Goal: Task Accomplishment & Management: Manage account settings

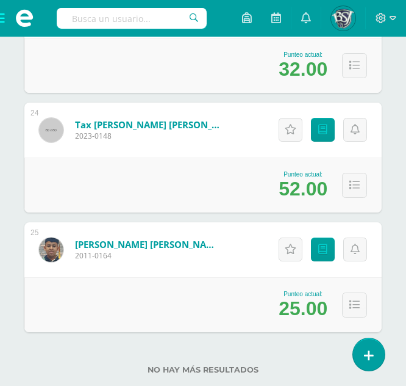
scroll to position [2944, 0]
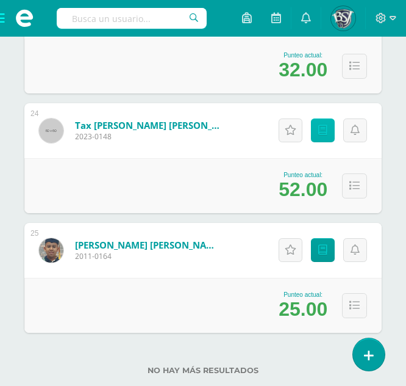
click at [326, 126] on icon at bounding box center [322, 130] width 9 height 10
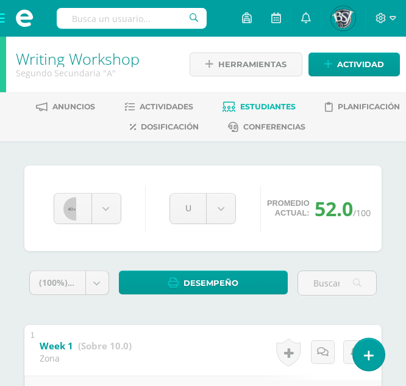
click at [261, 102] on span "Estudiantes" at bounding box center [268, 106] width 56 height 9
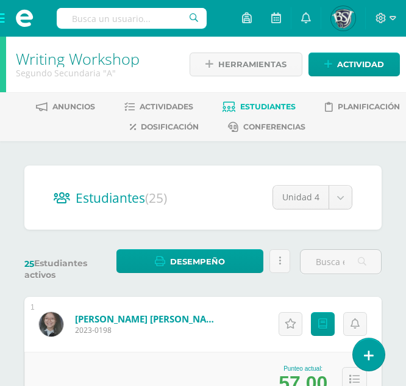
click at [5, 21] on span at bounding box center [24, 18] width 49 height 37
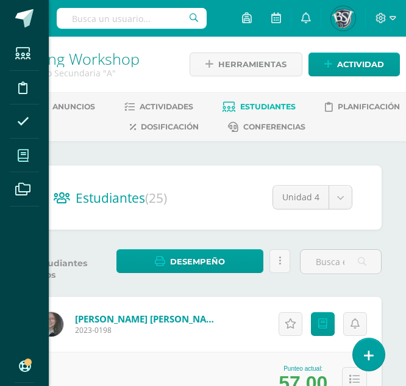
click at [20, 162] on span at bounding box center [23, 155] width 27 height 27
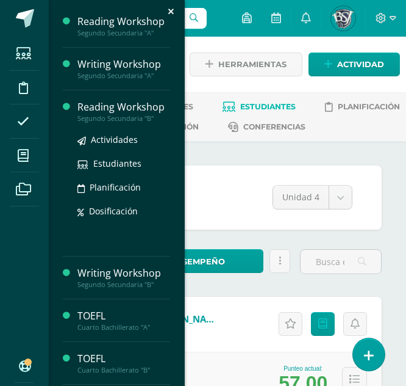
click at [107, 108] on div "Reading Workshop" at bounding box center [123, 107] width 93 height 14
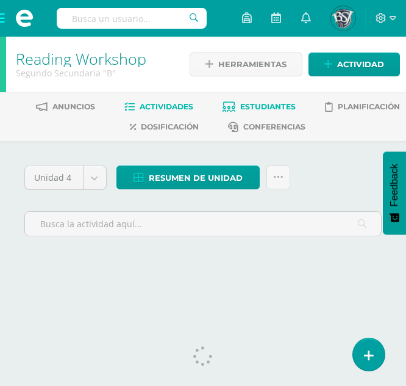
click at [259, 102] on span "Estudiantes" at bounding box center [268, 106] width 56 height 9
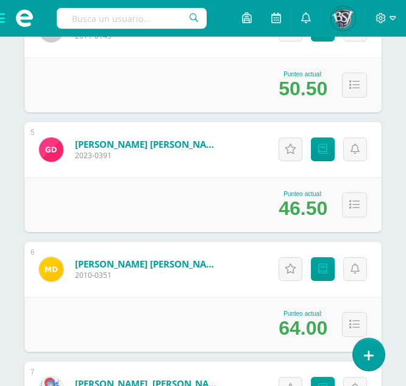
scroll to position [652, 0]
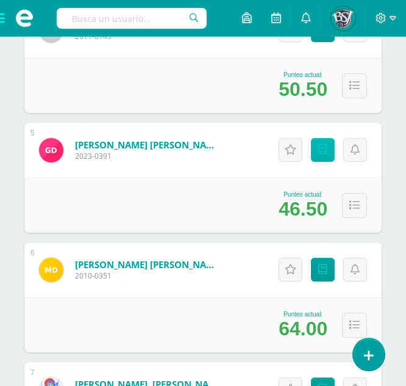
click at [323, 142] on link "Punteos" at bounding box center [323, 150] width 24 height 24
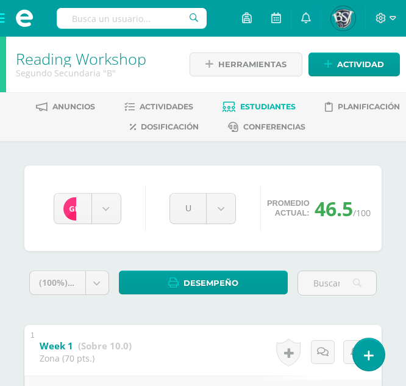
click at [251, 101] on link "Estudiantes" at bounding box center [259, 107] width 73 height 20
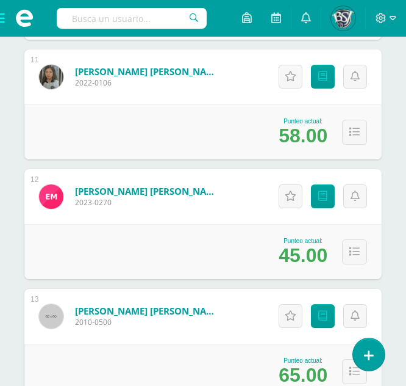
scroll to position [1442, 0]
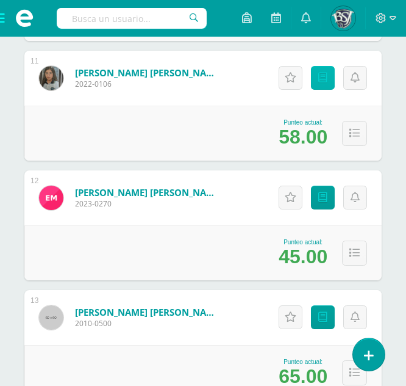
click at [322, 81] on icon at bounding box center [322, 78] width 9 height 10
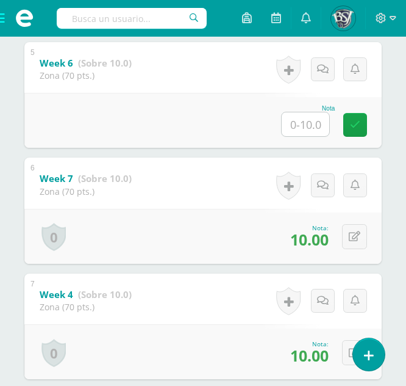
scroll to position [746, 0]
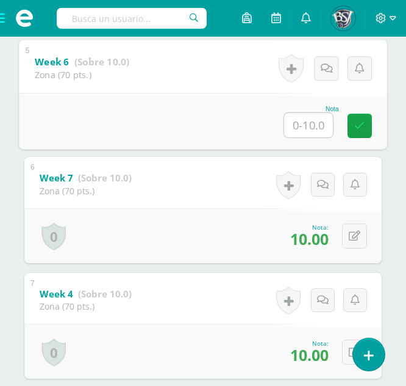
click at [300, 127] on input "text" at bounding box center [308, 124] width 49 height 24
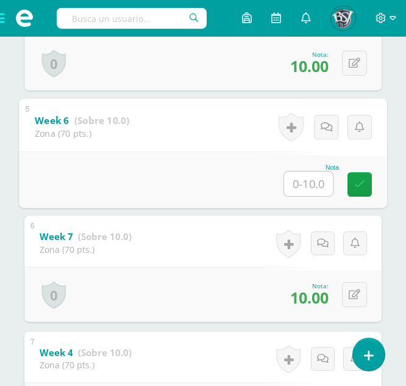
scroll to position [685, 0]
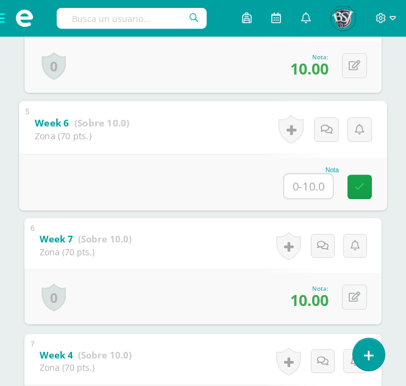
click at [307, 189] on input "text" at bounding box center [308, 185] width 49 height 24
type input "10"
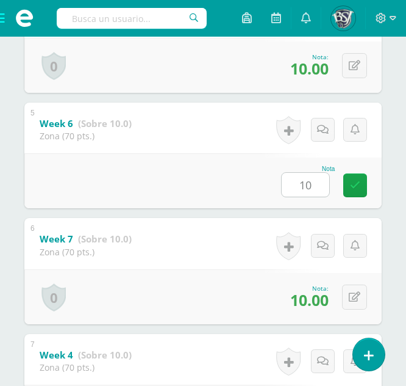
click at [357, 200] on div "Nota 10" at bounding box center [203, 180] width 358 height 55
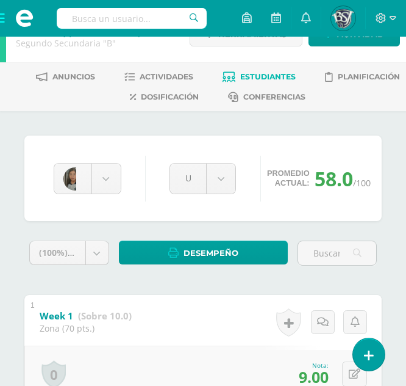
scroll to position [0, 0]
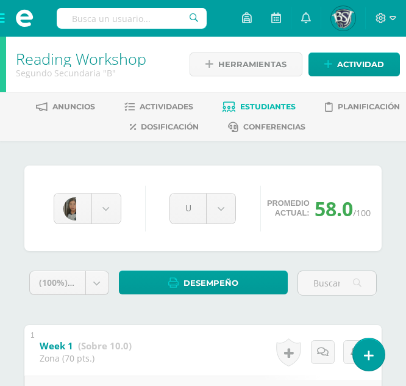
click at [257, 103] on span "Estudiantes" at bounding box center [268, 106] width 56 height 9
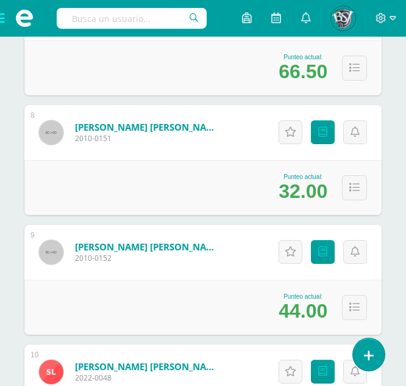
scroll to position [1174, 0]
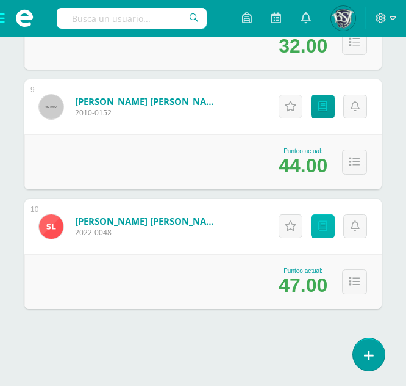
click at [323, 229] on icon at bounding box center [322, 226] width 9 height 10
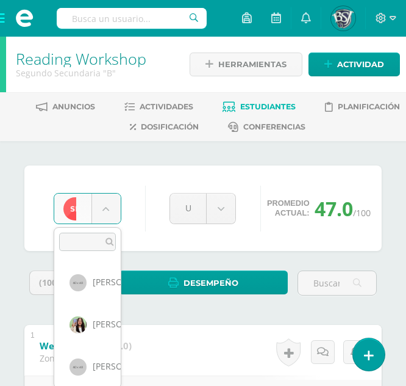
scroll to position [294, 0]
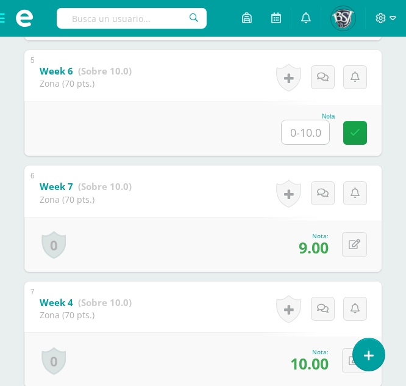
scroll to position [734, 0]
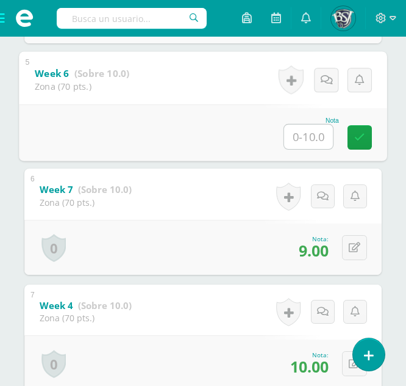
click at [297, 141] on input "text" at bounding box center [308, 136] width 49 height 24
type input "6"
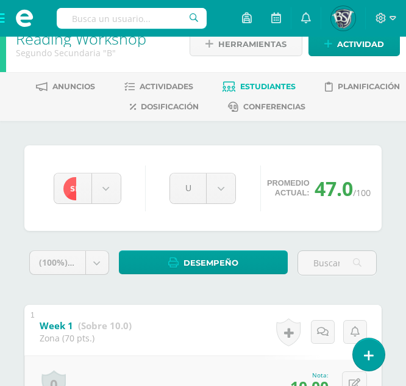
scroll to position [19, 0]
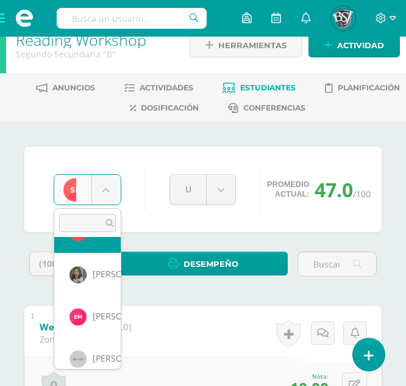
scroll to position [411, 0]
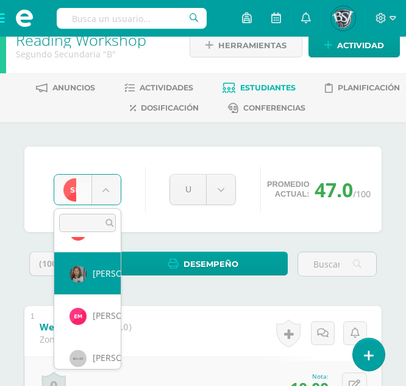
select select "671"
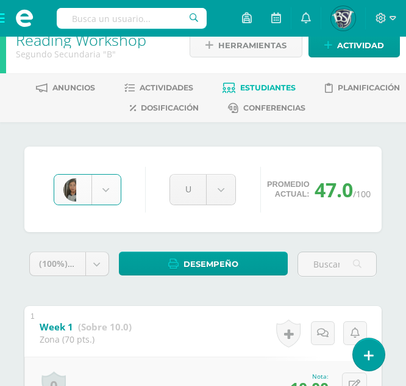
click at [248, 84] on span "Estudiantes" at bounding box center [268, 87] width 56 height 9
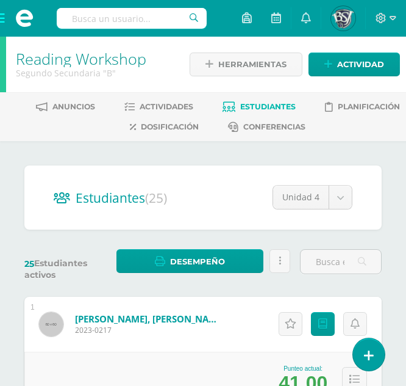
click at [4, 16] on span at bounding box center [24, 18] width 49 height 37
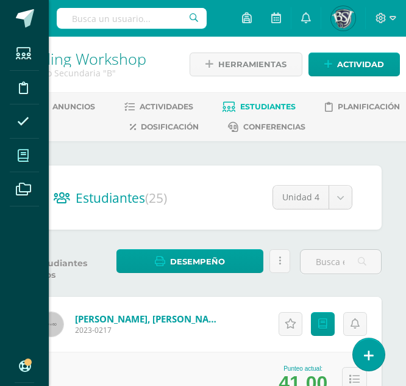
click at [23, 151] on icon at bounding box center [23, 155] width 11 height 12
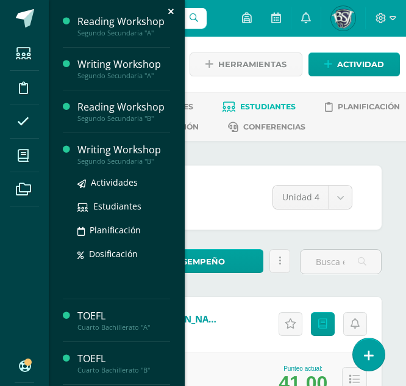
click at [101, 159] on div "Segundo Secundaria "B"" at bounding box center [123, 161] width 93 height 9
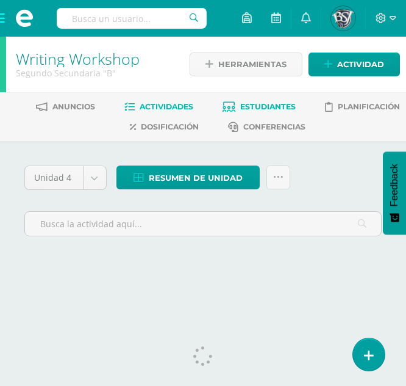
click at [240, 111] on span "Estudiantes" at bounding box center [268, 106] width 56 height 9
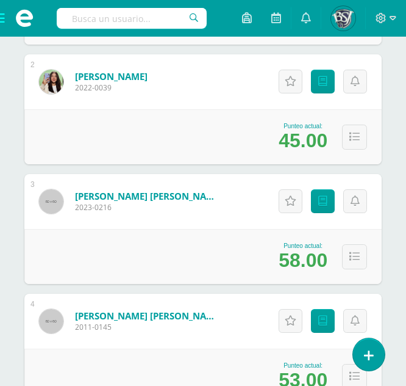
scroll to position [333, 0]
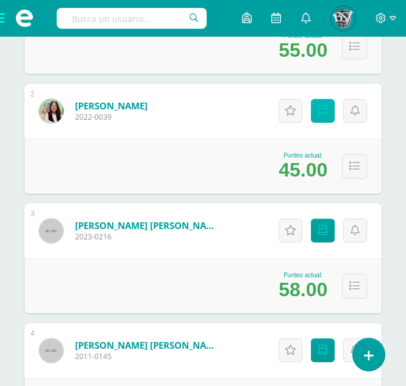
click at [322, 106] on icon at bounding box center [322, 111] width 9 height 10
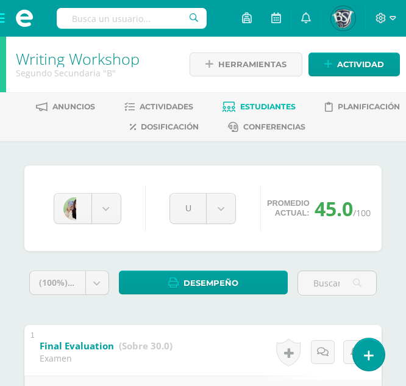
click at [259, 109] on span "Estudiantes" at bounding box center [268, 106] width 56 height 9
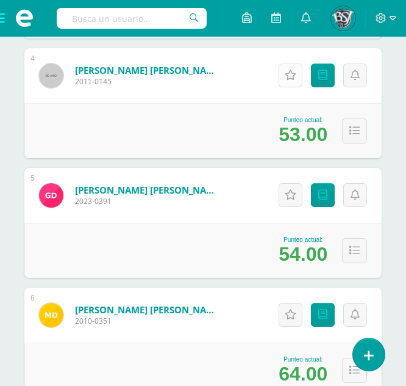
scroll to position [608, 0]
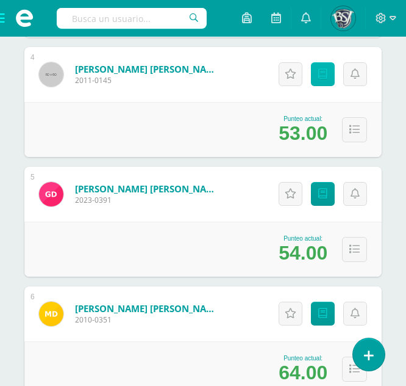
click at [320, 74] on icon at bounding box center [322, 74] width 9 height 10
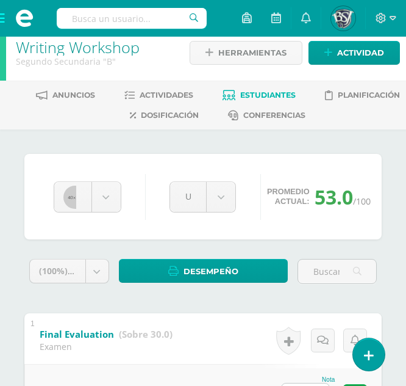
scroll to position [12, 0]
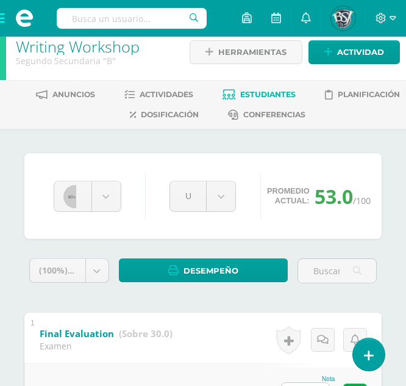
click at [286, 89] on link "Estudiantes" at bounding box center [259, 95] width 73 height 20
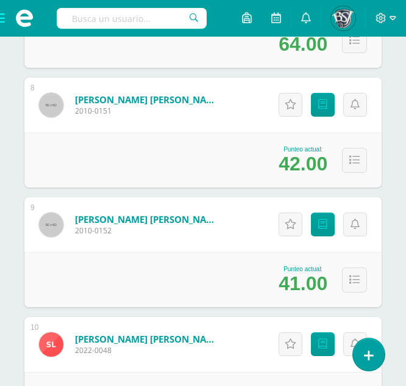
scroll to position [1058, 0]
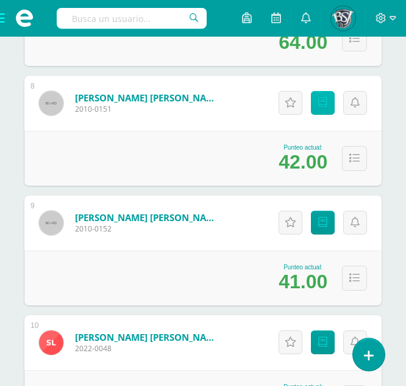
click at [325, 104] on icon at bounding box center [322, 103] width 9 height 10
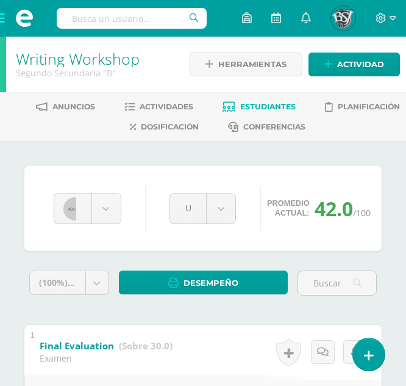
click at [270, 104] on span "Estudiantes" at bounding box center [268, 106] width 56 height 9
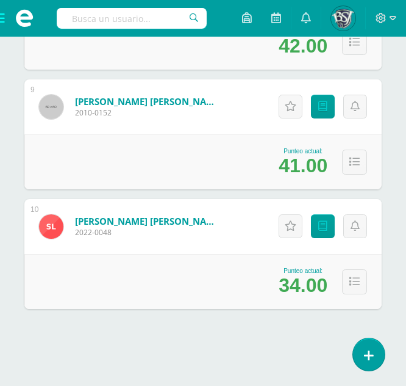
scroll to position [1173, 0]
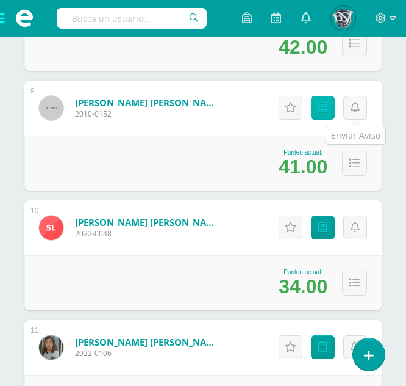
click at [326, 110] on icon at bounding box center [322, 107] width 9 height 10
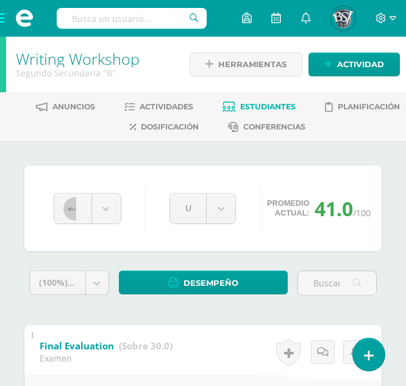
click at [276, 104] on span "Estudiantes" at bounding box center [268, 106] width 56 height 9
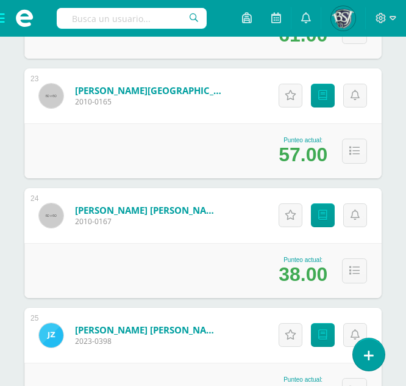
scroll to position [2866, 0]
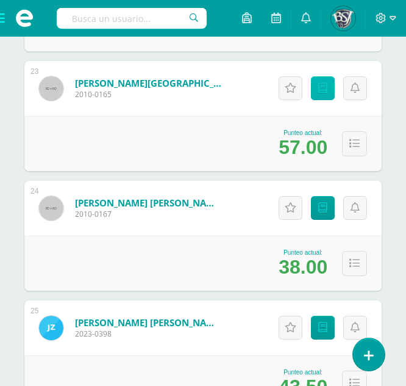
click at [329, 88] on link "Punteos" at bounding box center [323, 88] width 24 height 24
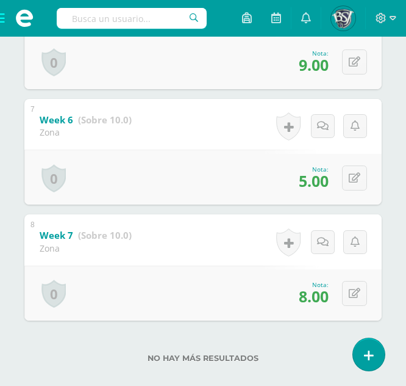
scroll to position [919, 0]
click at [364, 185] on button at bounding box center [354, 178] width 25 height 25
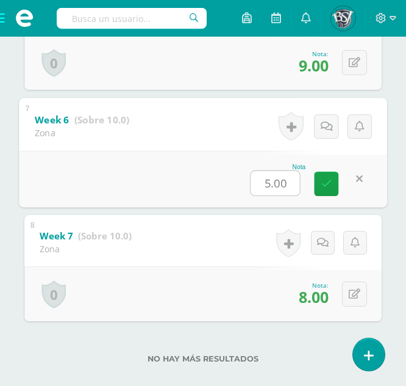
click at [286, 184] on input "5.00" at bounding box center [275, 182] width 49 height 24
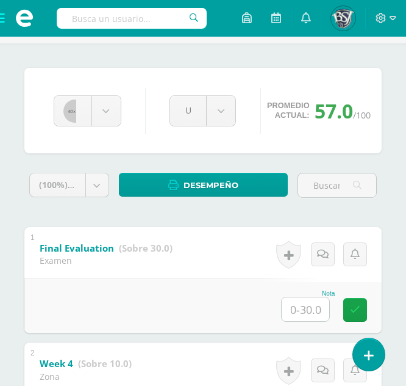
scroll to position [96, 0]
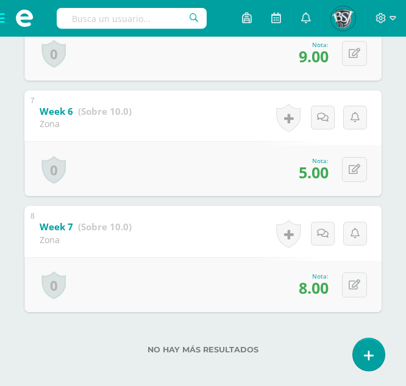
scroll to position [927, 0]
click at [352, 170] on button at bounding box center [354, 169] width 25 height 25
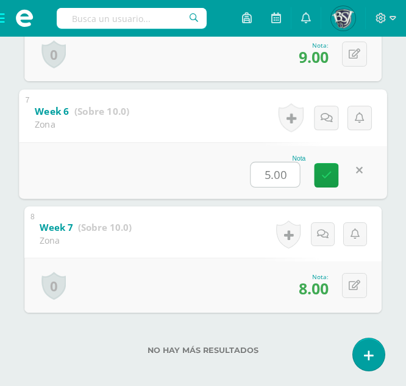
type input "7"
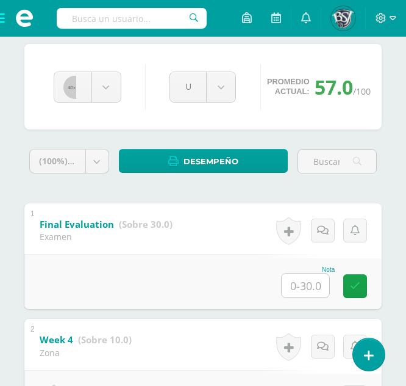
scroll to position [0, 0]
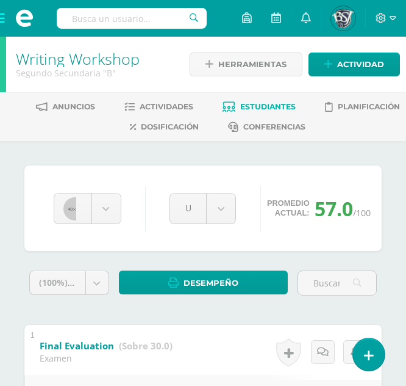
click at [271, 106] on span "Estudiantes" at bounding box center [268, 106] width 56 height 9
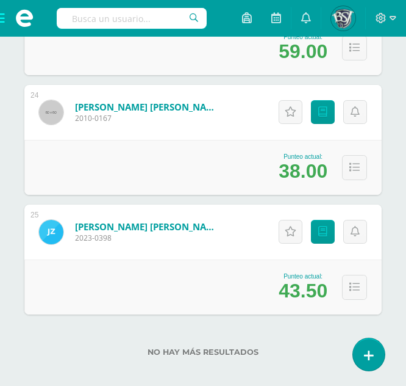
scroll to position [2972, 0]
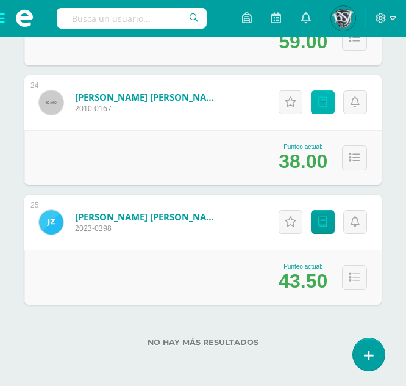
click at [329, 99] on link "Punteos" at bounding box center [323, 102] width 24 height 24
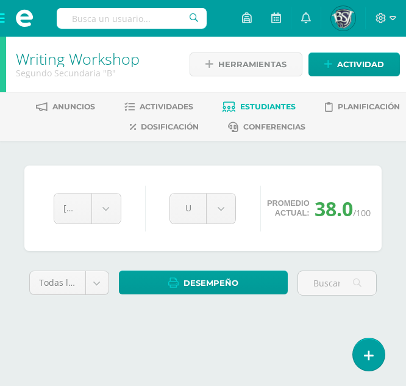
click at [329, 99] on link "Planificación" at bounding box center [362, 107] width 75 height 20
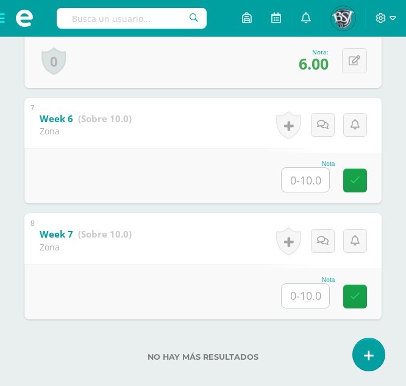
scroll to position [935, 0]
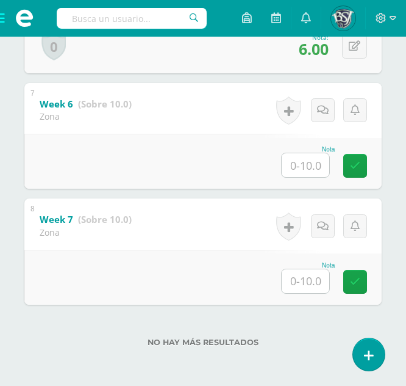
click at [304, 156] on input "text" at bounding box center [306, 165] width 48 height 24
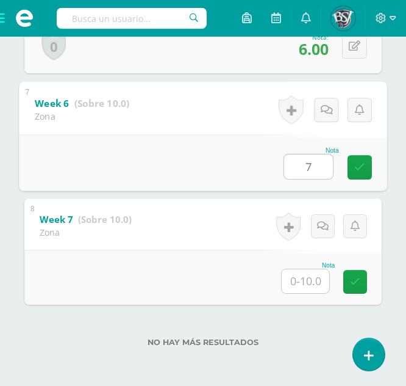
type input "7"
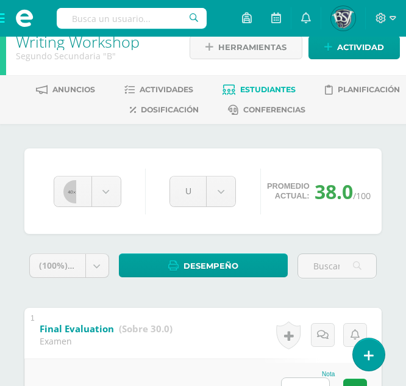
scroll to position [0, 0]
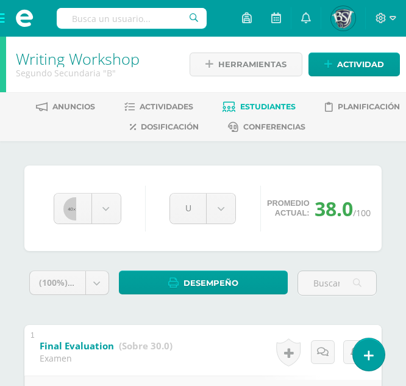
click at [245, 106] on span "Estudiantes" at bounding box center [268, 106] width 56 height 9
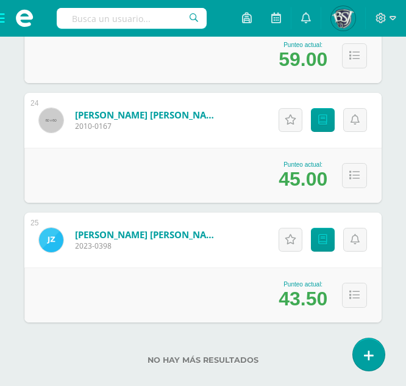
scroll to position [2953, 0]
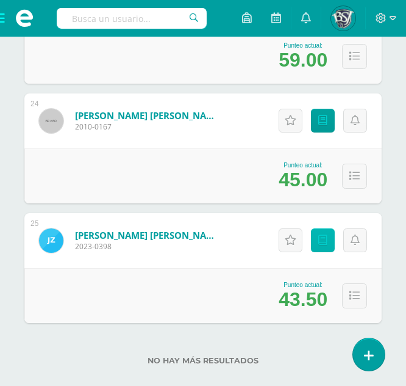
click at [323, 249] on link "Punteos" at bounding box center [323, 240] width 24 height 24
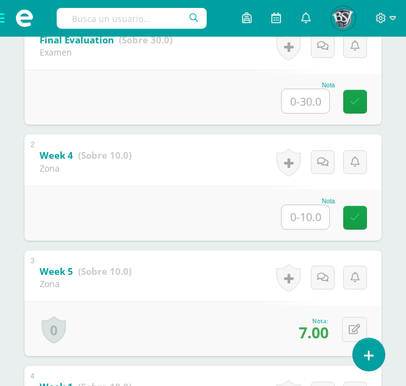
scroll to position [305, 0]
click at [307, 222] on input "text" at bounding box center [306, 218] width 48 height 24
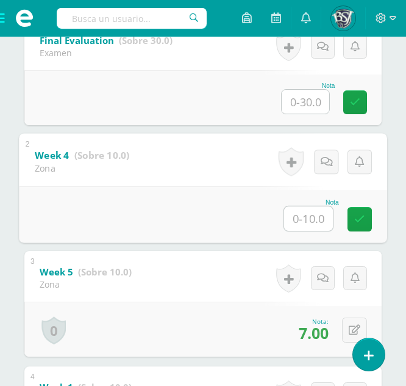
type input "6"
click at [366, 226] on link at bounding box center [360, 219] width 24 height 24
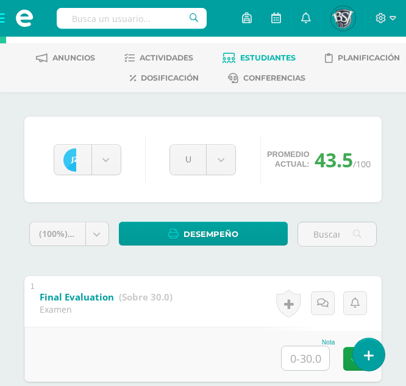
scroll to position [11, 0]
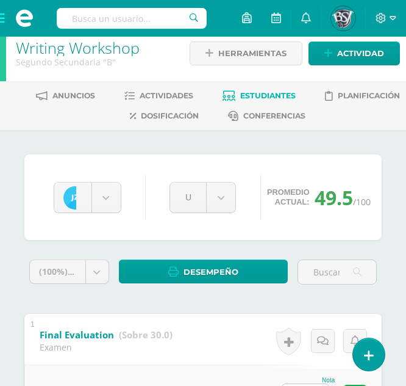
click at [2, 18] on span at bounding box center [24, 18] width 49 height 37
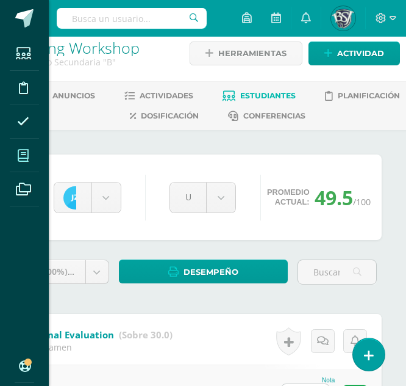
click at [23, 152] on icon at bounding box center [23, 155] width 11 height 12
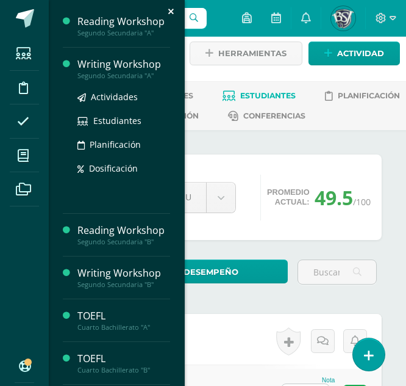
click at [102, 66] on div "Writing Workshop" at bounding box center [123, 64] width 93 height 14
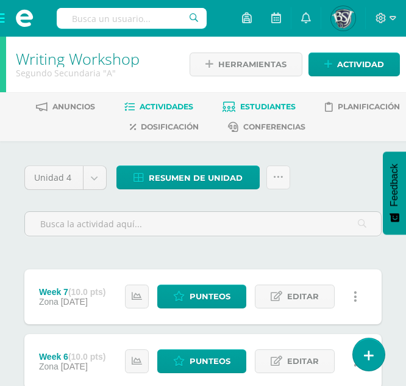
click at [268, 109] on span "Estudiantes" at bounding box center [268, 106] width 56 height 9
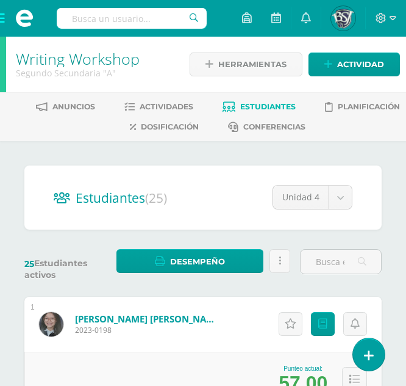
click at [260, 102] on span "Estudiantes" at bounding box center [268, 106] width 56 height 9
click at [0, 22] on span at bounding box center [24, 18] width 49 height 37
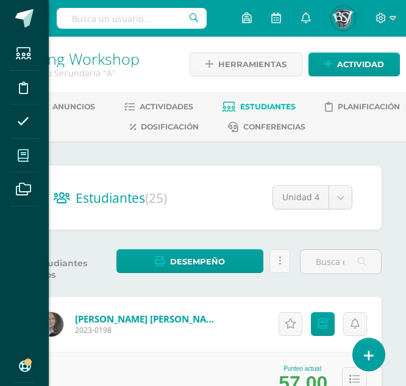
click at [26, 159] on icon at bounding box center [23, 155] width 11 height 12
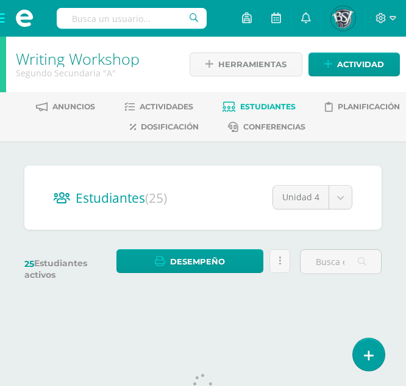
click at [4, 20] on span at bounding box center [24, 18] width 49 height 37
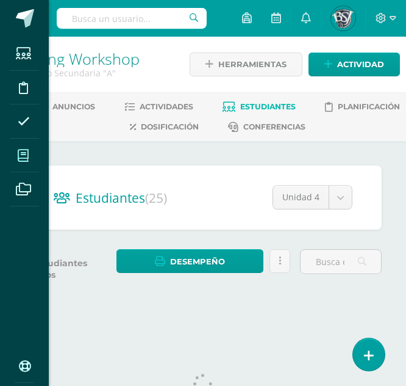
click at [25, 160] on icon at bounding box center [23, 155] width 11 height 12
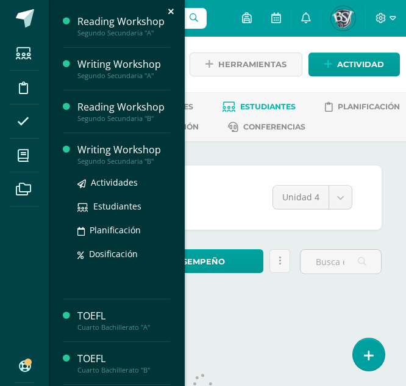
click at [111, 158] on div "Segundo Secundaria "B"" at bounding box center [123, 161] width 93 height 9
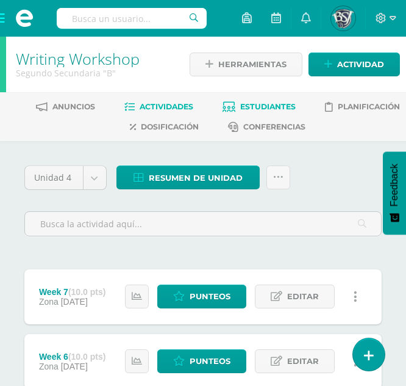
click at [275, 106] on span "Estudiantes" at bounding box center [268, 106] width 56 height 9
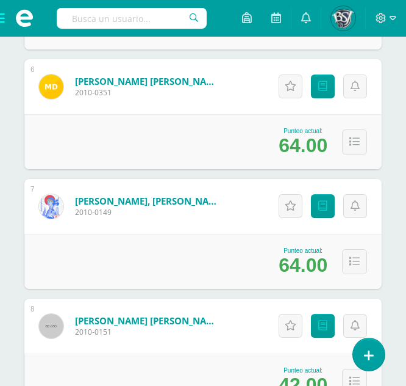
scroll to position [836, 0]
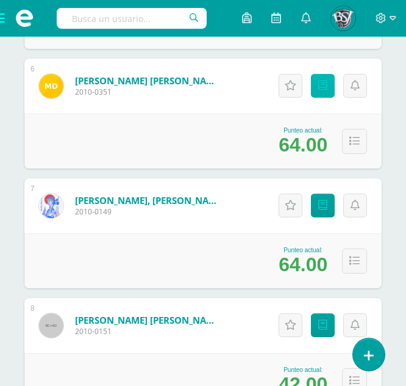
click at [323, 81] on icon at bounding box center [322, 86] width 9 height 10
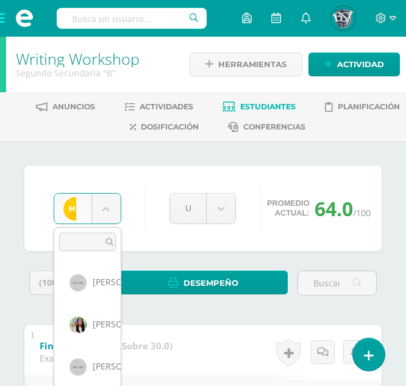
scroll to position [126, 0]
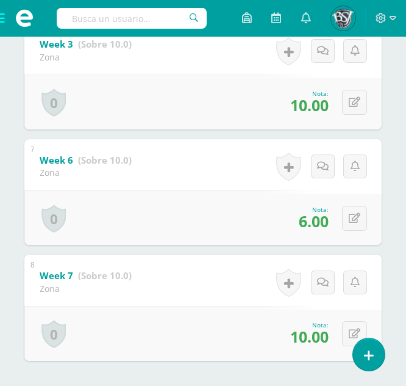
scroll to position [879, 0]
click at [357, 217] on icon at bounding box center [355, 219] width 12 height 10
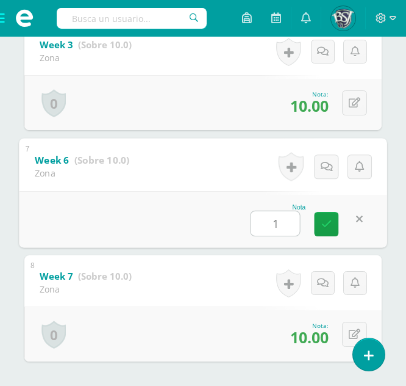
type input "10"
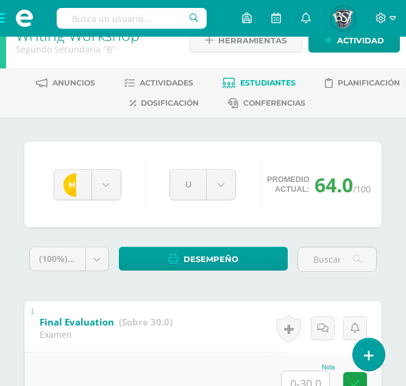
scroll to position [0, 0]
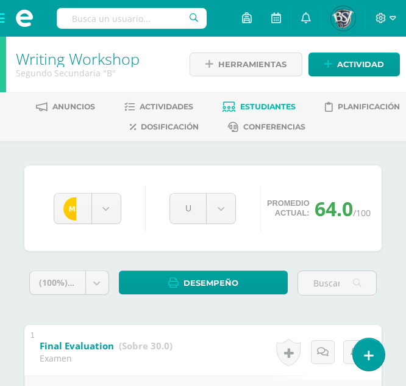
click at [281, 104] on span "Estudiantes" at bounding box center [268, 106] width 56 height 9
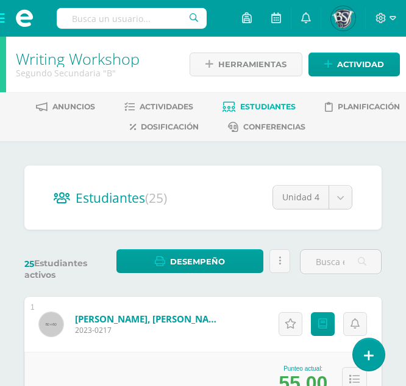
click at [1, 16] on span at bounding box center [24, 18] width 49 height 37
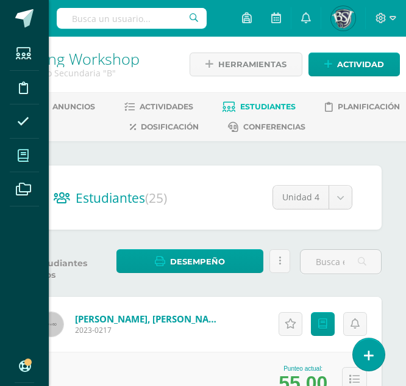
click at [18, 153] on icon at bounding box center [23, 155] width 11 height 12
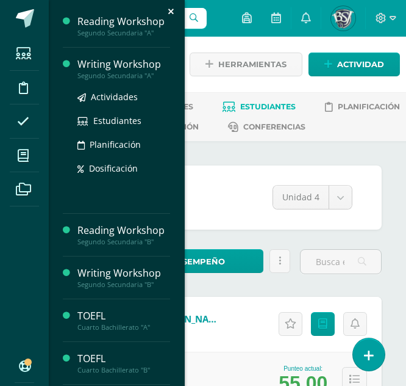
click at [112, 65] on div "Writing Workshop" at bounding box center [123, 64] width 93 height 14
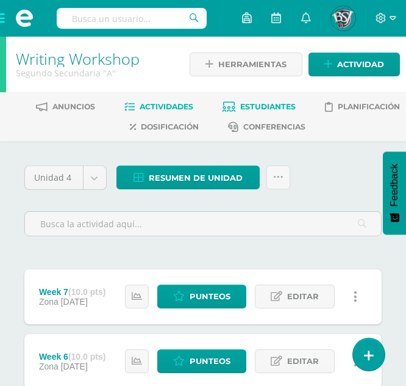
click at [275, 106] on span "Estudiantes" at bounding box center [268, 106] width 56 height 9
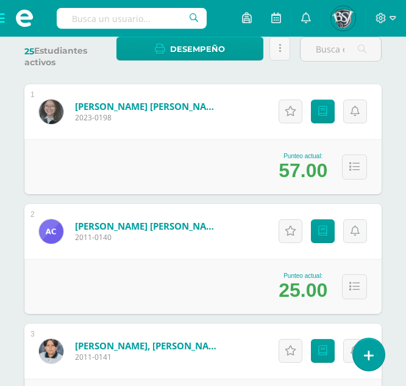
scroll to position [213, 0]
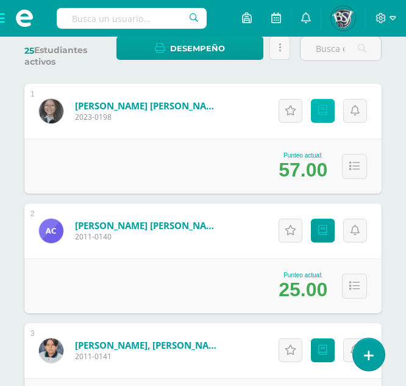
click at [325, 110] on icon at bounding box center [322, 111] width 9 height 10
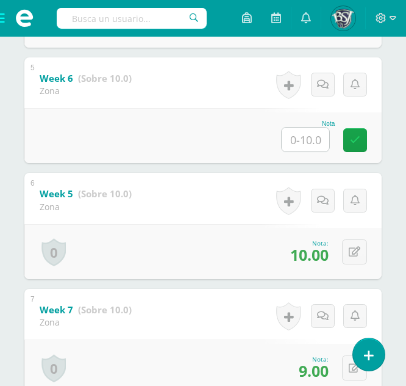
scroll to position [730, 0]
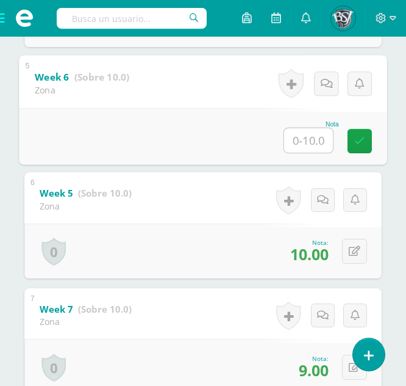
click at [311, 136] on input "text" at bounding box center [308, 140] width 49 height 24
type input "10"
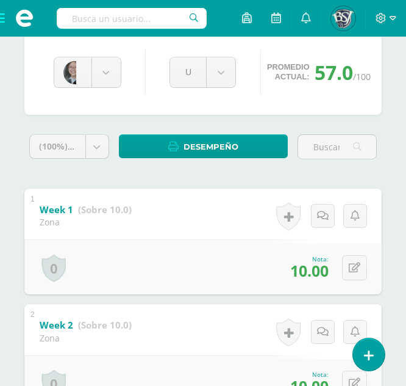
scroll to position [0, 0]
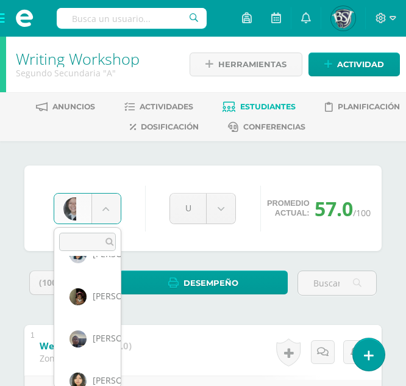
scroll to position [113, 0]
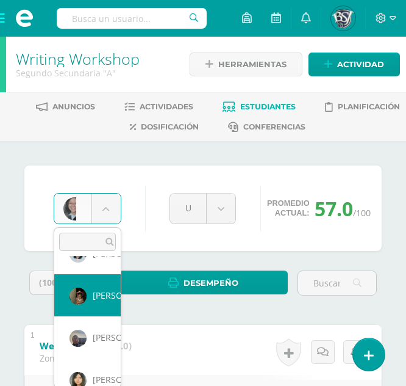
select select "656"
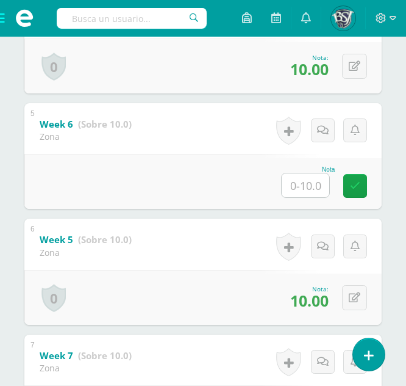
scroll to position [683, 0]
click at [309, 188] on input "text" at bounding box center [306, 186] width 48 height 24
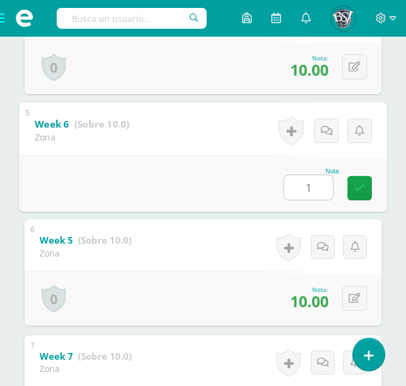
type input "10"
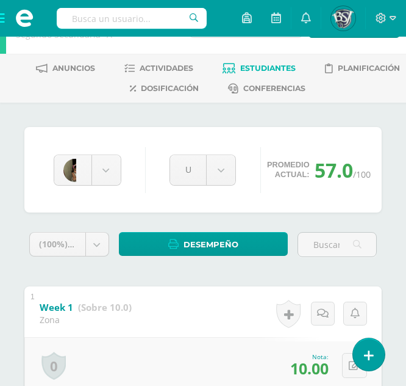
scroll to position [38, 0]
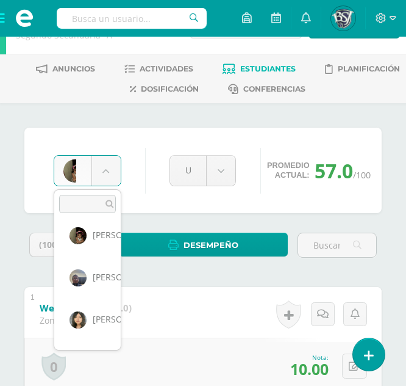
scroll to position [135, 0]
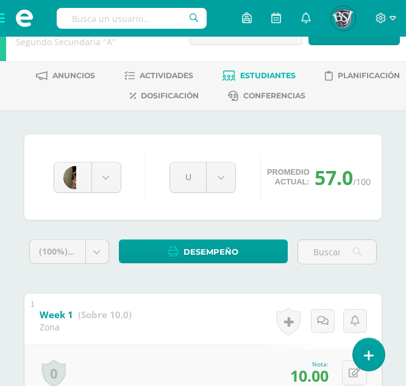
scroll to position [0, 0]
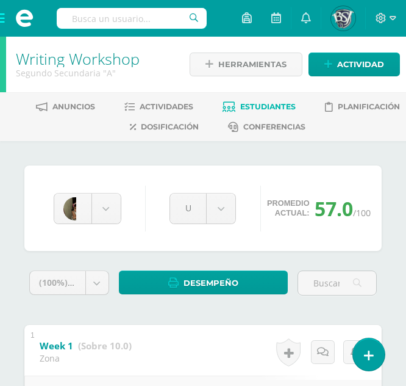
click at [262, 104] on span "Estudiantes" at bounding box center [268, 106] width 56 height 9
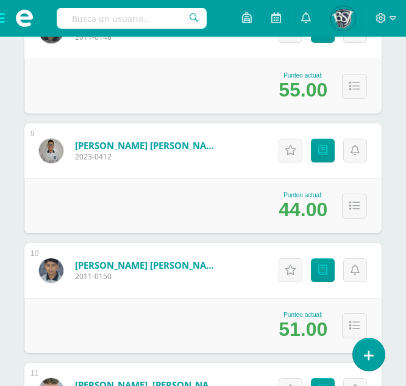
scroll to position [1045, 0]
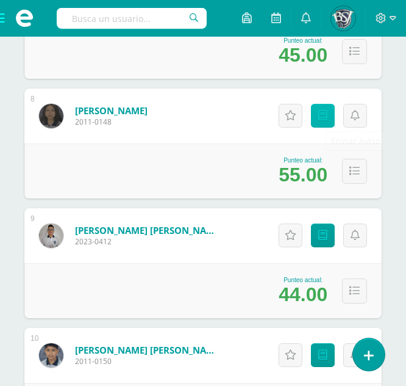
click at [329, 113] on link "Punteos" at bounding box center [323, 116] width 24 height 24
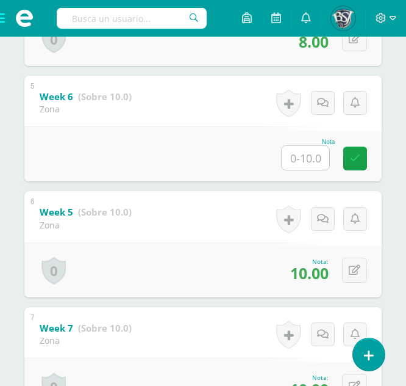
scroll to position [712, 0]
click at [300, 162] on input "text" at bounding box center [306, 157] width 48 height 24
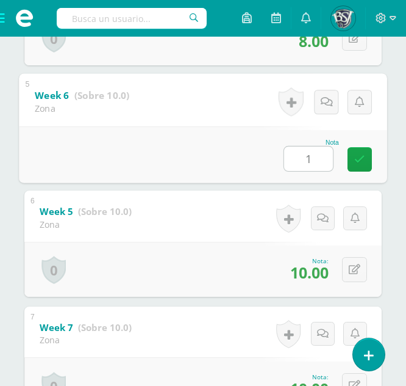
type input "10"
click at [361, 160] on icon at bounding box center [359, 159] width 11 height 10
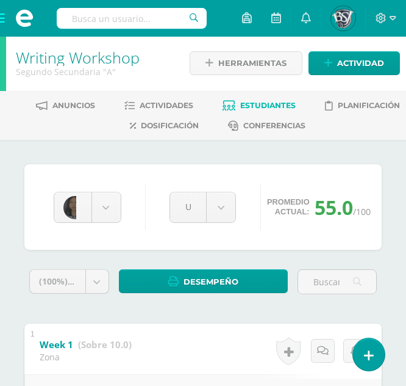
scroll to position [0, 0]
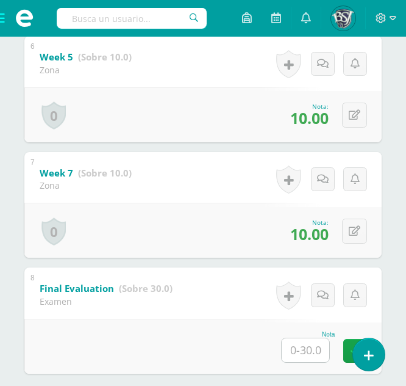
scroll to position [867, 0]
click at [347, 112] on button at bounding box center [354, 114] width 25 height 25
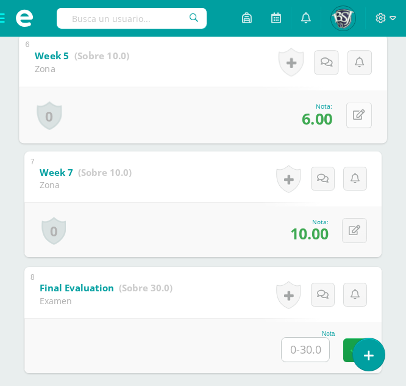
click at [343, 111] on div "0 Logros Logros obtenidos Aún no hay logros agregados Nota: 6.00" at bounding box center [203, 115] width 368 height 57
click at [359, 117] on icon at bounding box center [359, 115] width 12 height 10
type input "7"
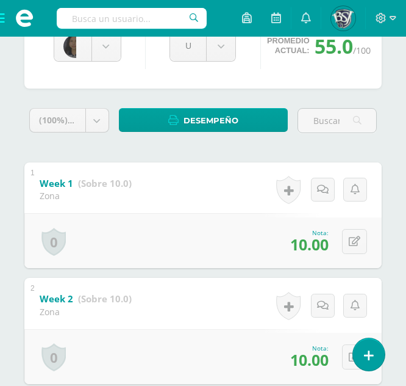
scroll to position [0, 0]
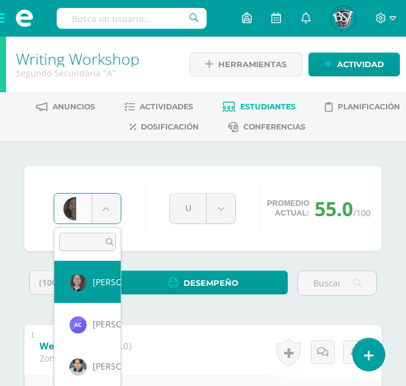
select select "662"
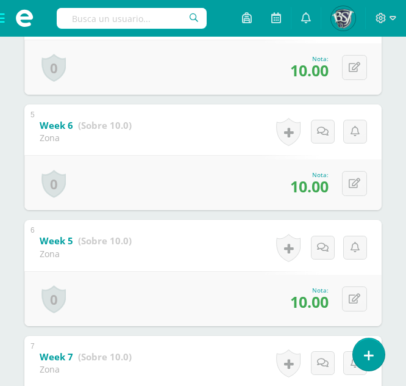
scroll to position [683, 0]
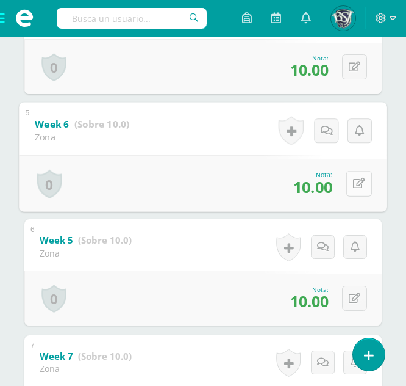
click at [351, 184] on button at bounding box center [360, 183] width 26 height 26
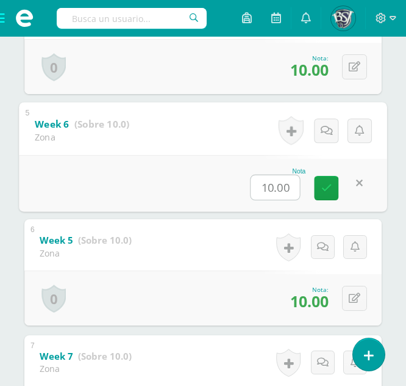
type input "7"
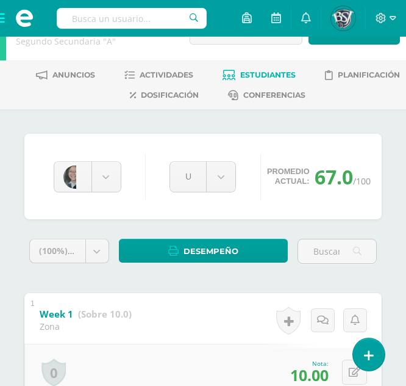
scroll to position [23, 0]
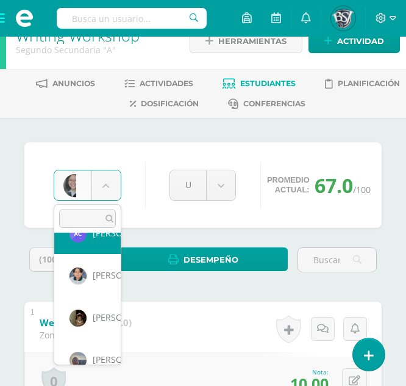
scroll to position [68, 0]
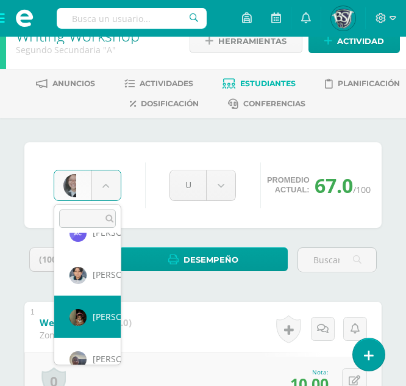
select select "656"
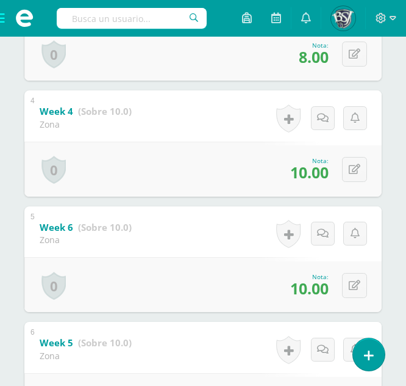
scroll to position [652, 0]
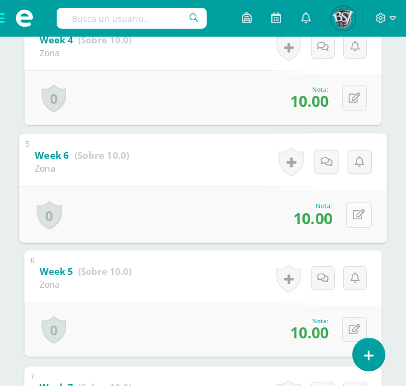
click at [356, 215] on icon at bounding box center [359, 214] width 12 height 10
click at [343, 217] on div "0 Logros Logros obtenidos Aún no hay logros agregados Nota: 6.00" at bounding box center [203, 213] width 368 height 57
click at [355, 217] on icon at bounding box center [359, 214] width 12 height 10
type input "7"
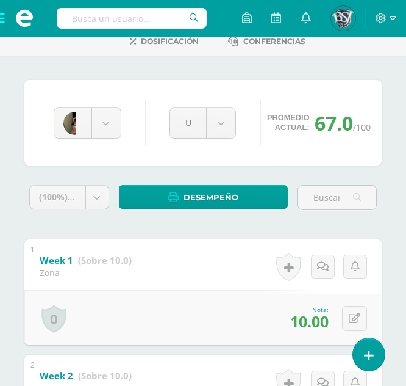
scroll to position [0, 0]
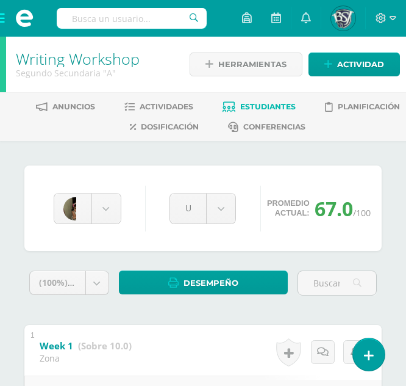
click at [277, 107] on span "Estudiantes" at bounding box center [268, 106] width 56 height 9
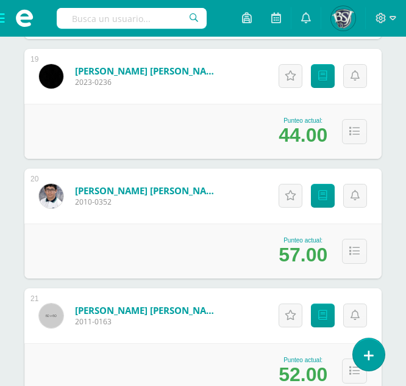
scroll to position [2401, 0]
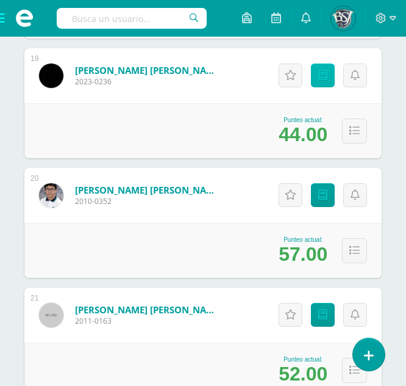
click at [331, 74] on link "Punteos" at bounding box center [323, 75] width 24 height 24
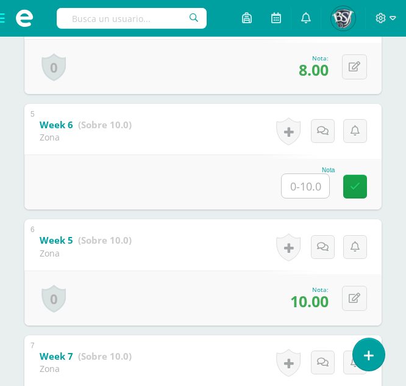
scroll to position [684, 0]
click at [314, 190] on input "text" at bounding box center [306, 185] width 48 height 24
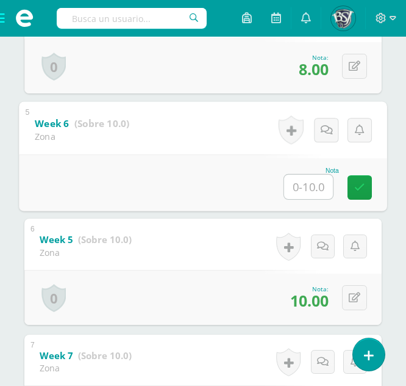
type input "7"
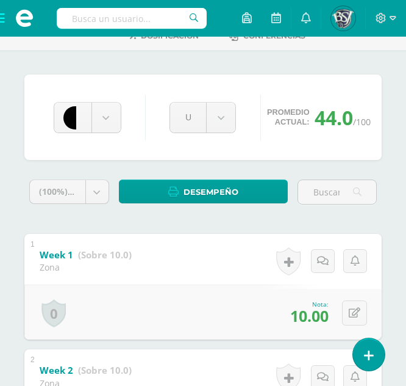
scroll to position [0, 0]
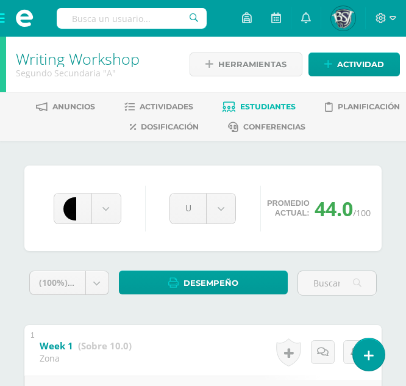
click at [250, 106] on span "Estudiantes" at bounding box center [268, 106] width 56 height 9
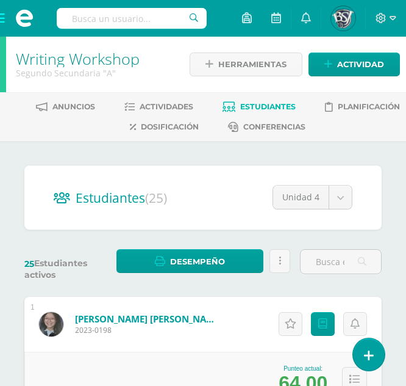
click at [275, 107] on span "Estudiantes" at bounding box center [268, 106] width 56 height 9
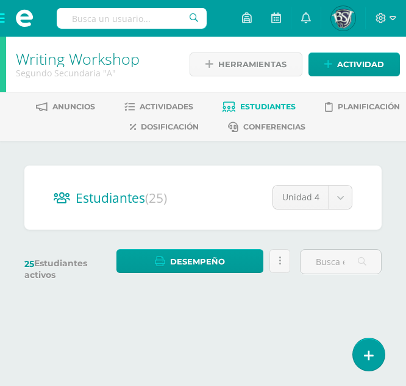
click at [4, 20] on span at bounding box center [24, 18] width 49 height 37
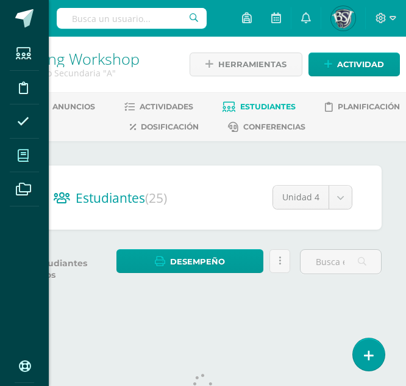
click at [18, 158] on icon at bounding box center [23, 155] width 11 height 12
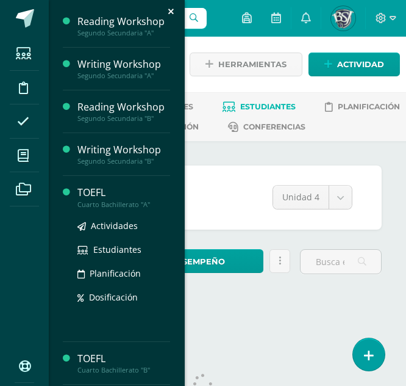
click at [91, 195] on div "TOEFL" at bounding box center [123, 192] width 93 height 14
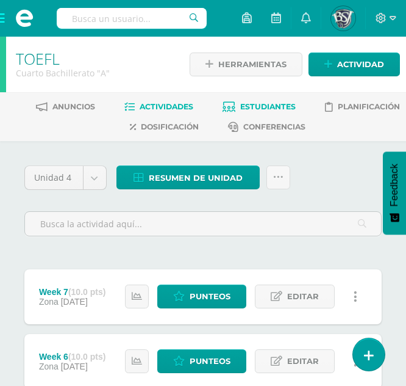
click at [264, 109] on span "Estudiantes" at bounding box center [268, 106] width 56 height 9
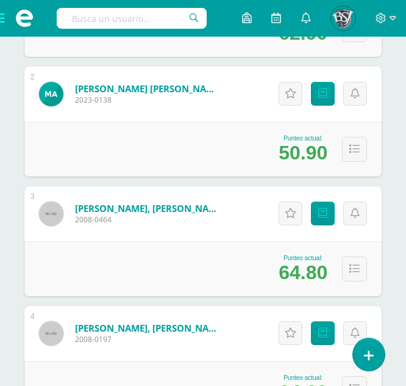
scroll to position [352, 0]
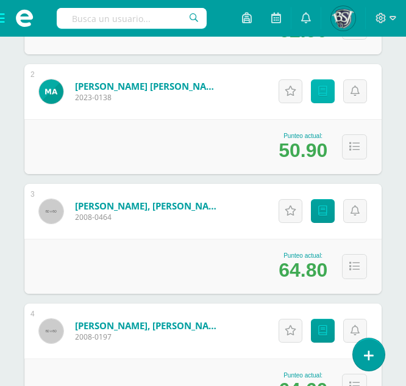
click at [318, 97] on link "Punteos" at bounding box center [323, 91] width 24 height 24
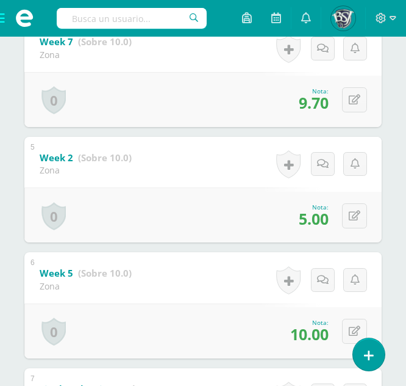
scroll to position [652, 0]
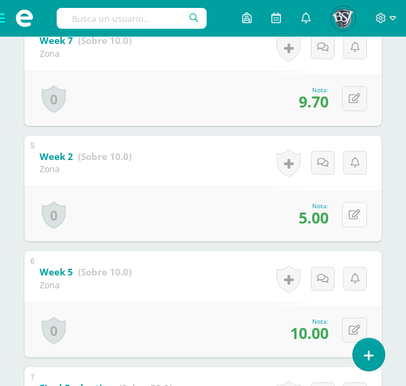
click at [359, 217] on icon at bounding box center [355, 214] width 12 height 10
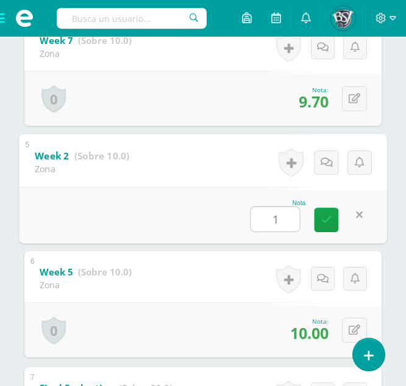
type input "10"
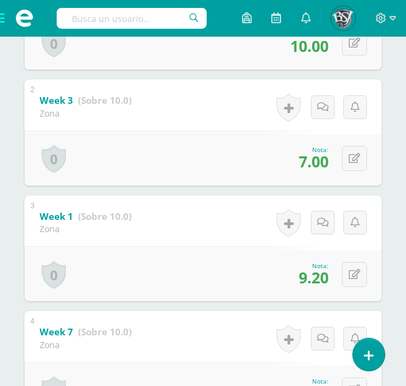
scroll to position [0, 0]
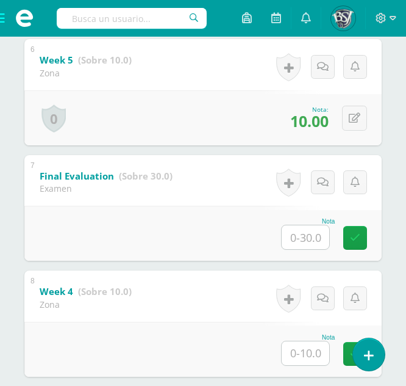
scroll to position [863, 0]
click at [309, 365] on div at bounding box center [305, 353] width 49 height 25
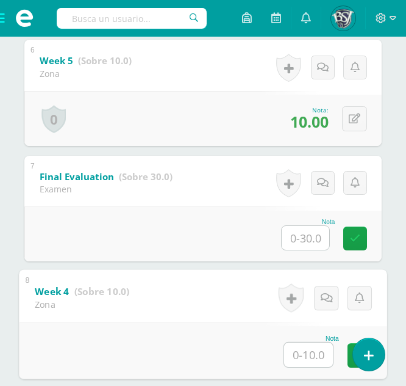
click at [302, 351] on input "text" at bounding box center [308, 354] width 49 height 24
type input "1.9"
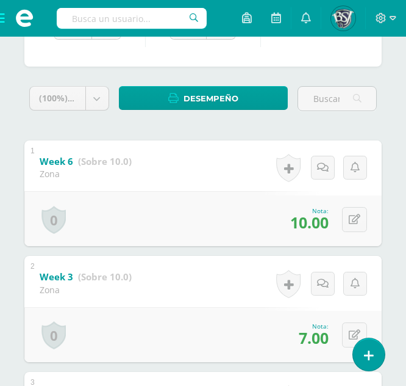
scroll to position [0, 0]
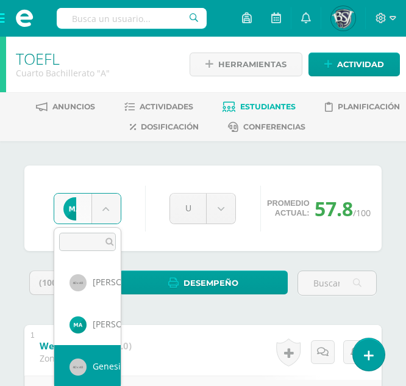
select select "559"
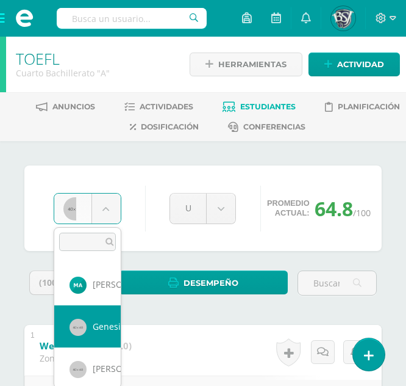
scroll to position [40, 0]
select select "560"
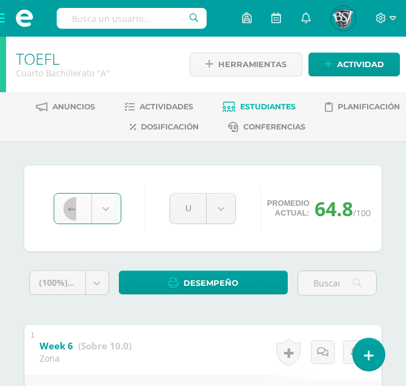
scroll to position [0, 0]
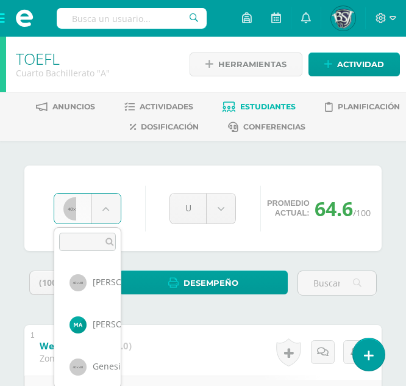
scroll to position [41, 0]
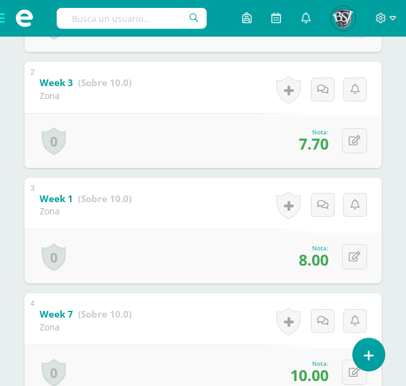
scroll to position [379, 0]
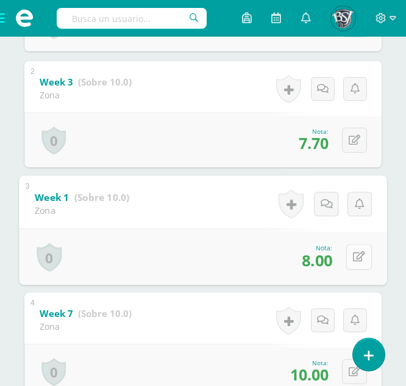
click at [354, 254] on icon at bounding box center [359, 256] width 12 height 10
type input "10"
click at [324, 267] on link at bounding box center [327, 260] width 24 height 24
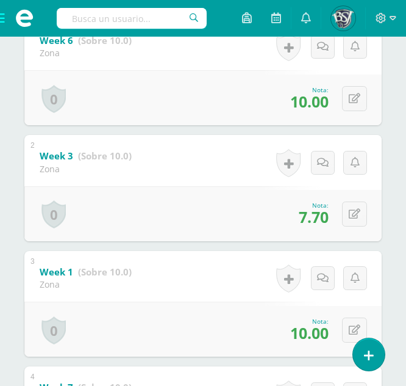
scroll to position [304, 0]
click at [361, 211] on button at bounding box center [354, 214] width 25 height 25
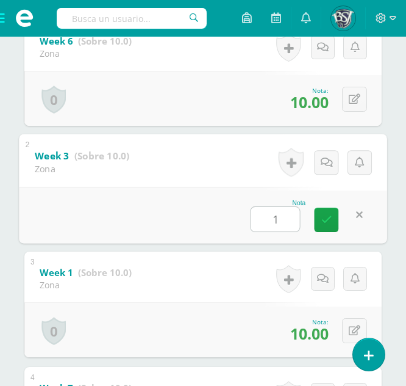
type input "10"
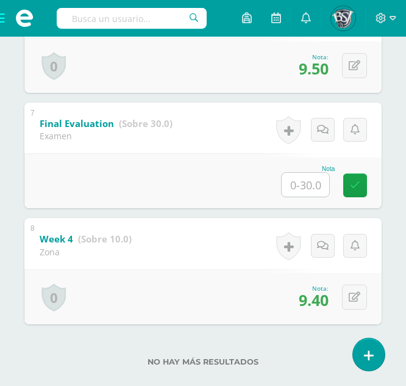
scroll to position [915, 0]
click at [351, 299] on button at bounding box center [354, 297] width 25 height 25
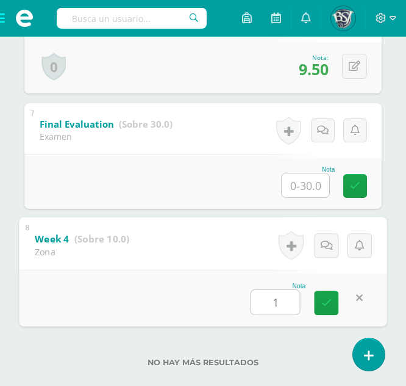
type input "10"
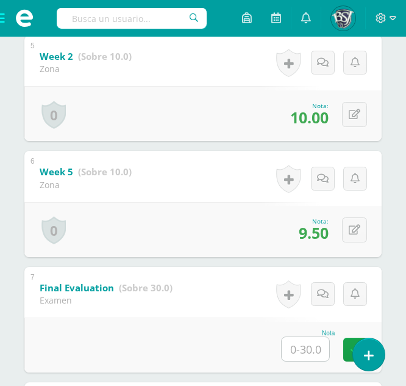
scroll to position [751, 0]
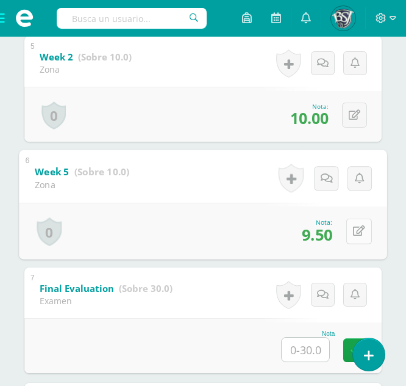
click at [349, 234] on button at bounding box center [360, 231] width 26 height 26
click at [284, 233] on input "9.50" at bounding box center [275, 235] width 49 height 24
type input "9.6"
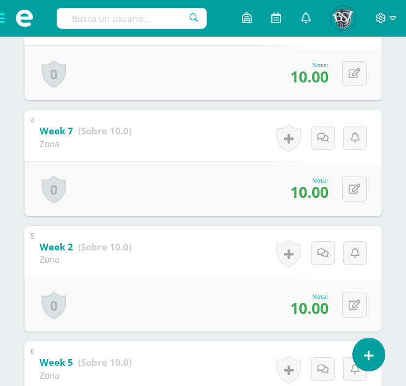
scroll to position [0, 0]
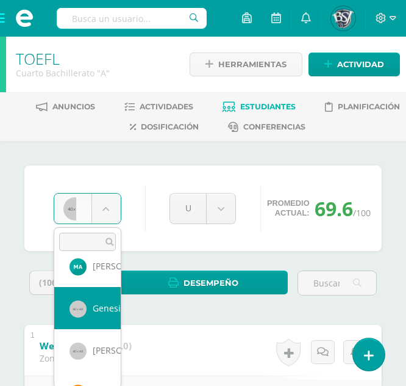
scroll to position [59, 0]
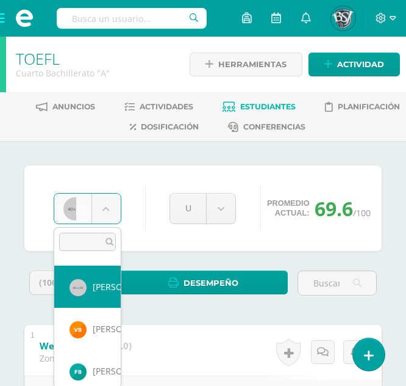
scroll to position [138, 0]
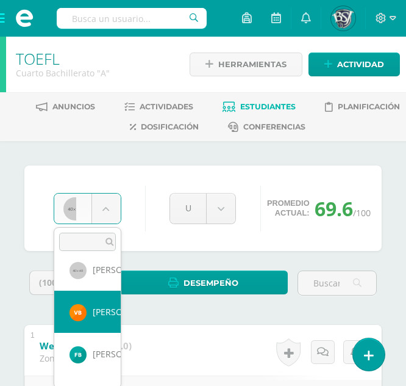
select select "1055"
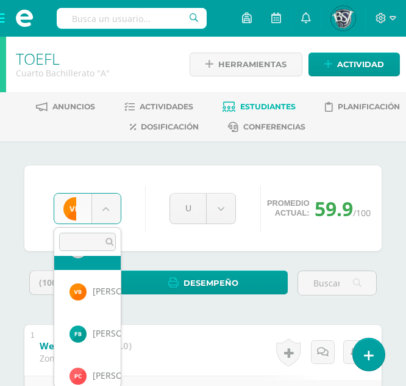
scroll to position [160, 0]
select select "1339"
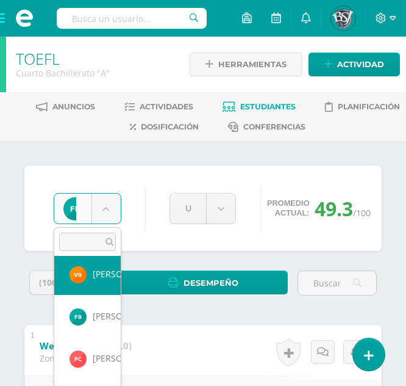
scroll to position [177, 0]
select select "1368"
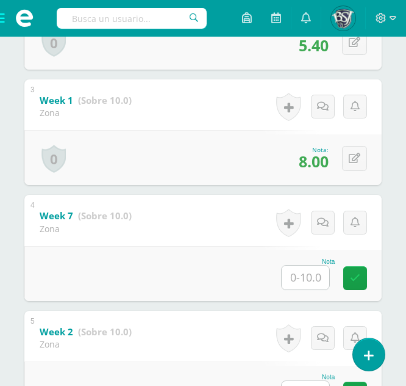
scroll to position [477, 0]
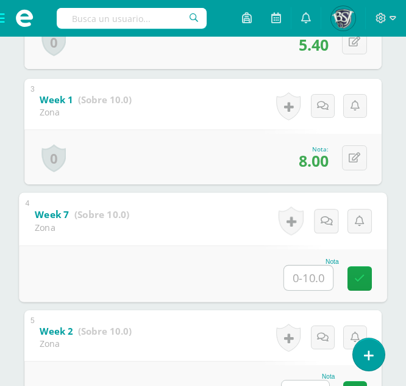
click at [297, 281] on input "text" at bounding box center [308, 277] width 49 height 24
type input "5"
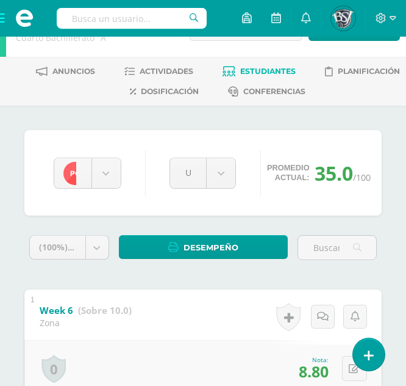
scroll to position [34, 0]
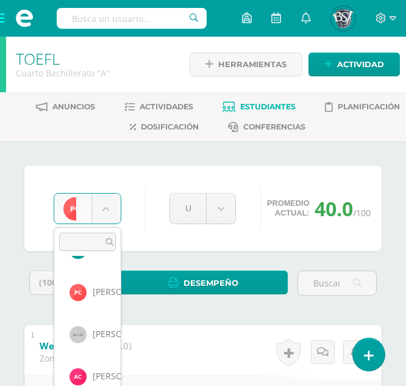
scroll to position [243, 0]
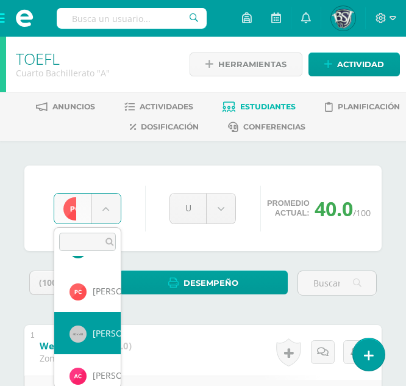
select select "580"
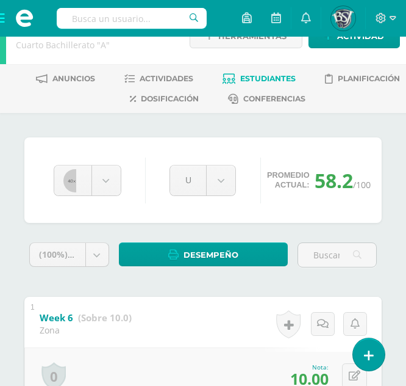
scroll to position [29, 0]
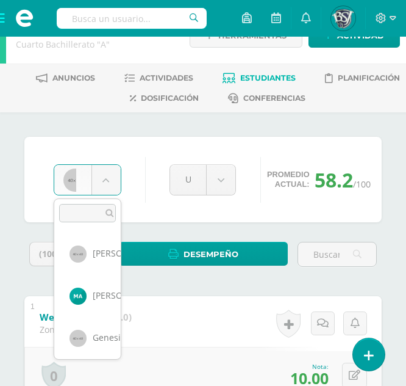
scroll to position [210, 0]
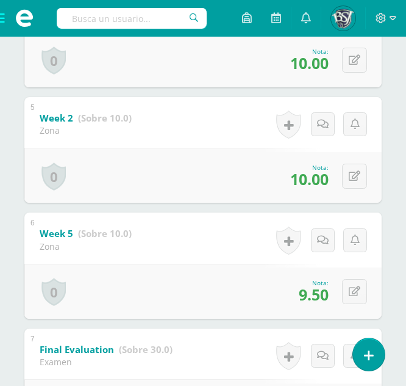
scroll to position [691, 0]
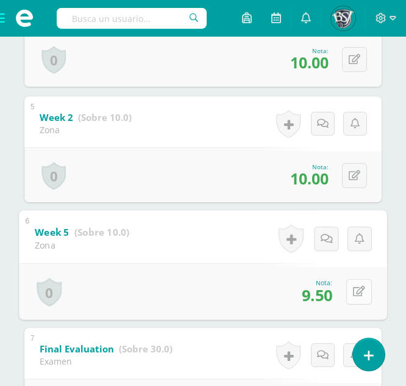
click at [356, 282] on button at bounding box center [360, 292] width 26 height 26
type input "10"
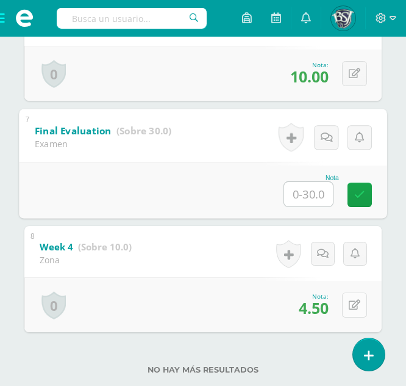
click at [361, 303] on button at bounding box center [354, 304] width 25 height 25
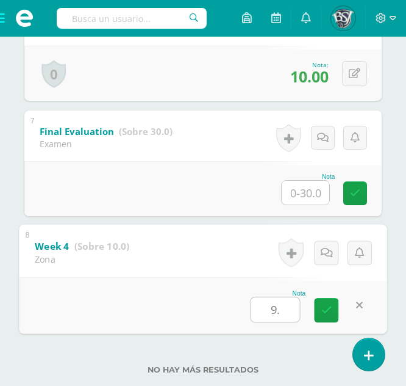
type input "9.5"
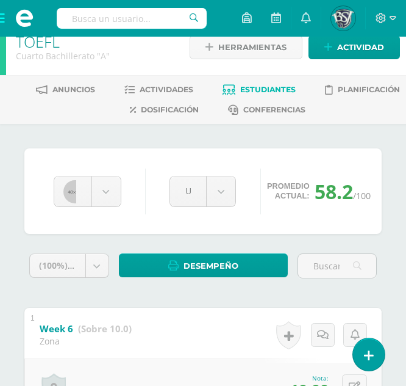
scroll to position [0, 0]
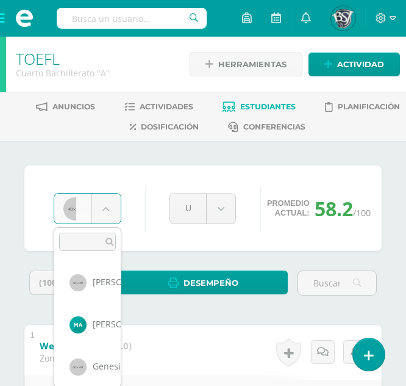
scroll to position [210, 0]
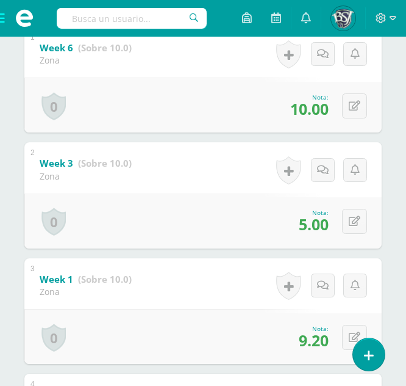
scroll to position [297, 0]
click at [354, 223] on icon at bounding box center [355, 222] width 12 height 10
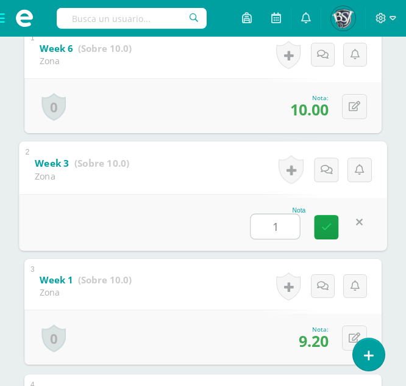
type input "10"
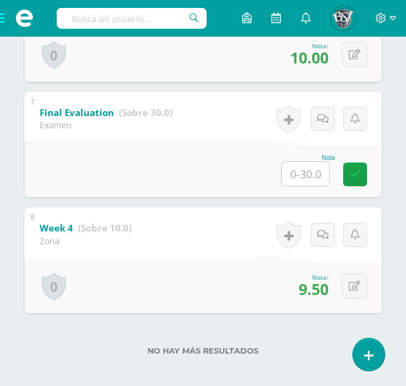
scroll to position [935, 0]
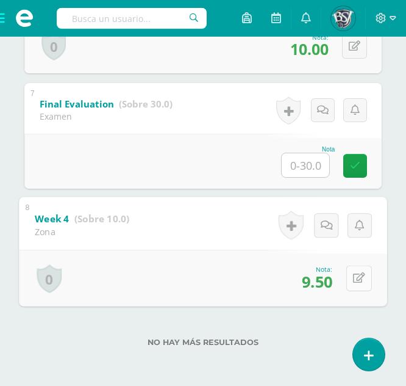
click at [344, 273] on div "0 Logros Logros obtenidos Aún no hay logros agregados Nota: 9.50" at bounding box center [203, 278] width 368 height 57
click at [365, 282] on button at bounding box center [360, 278] width 26 height 26
type input "4.5"
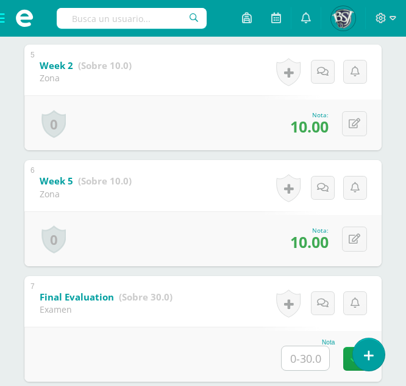
scroll to position [728, 0]
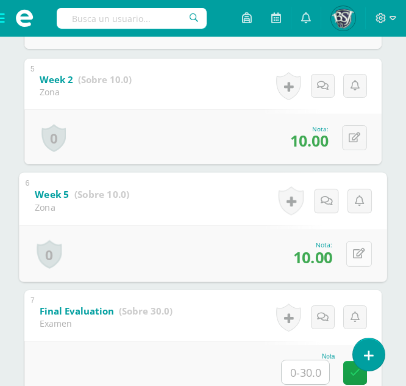
click at [355, 254] on icon at bounding box center [359, 253] width 12 height 10
type input "9.5"
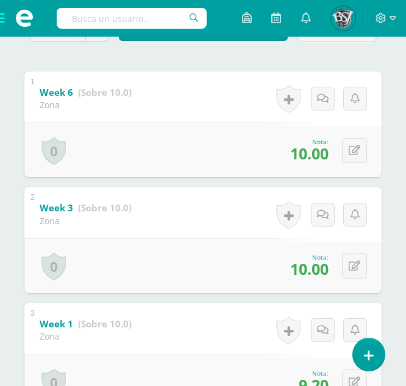
scroll to position [0, 0]
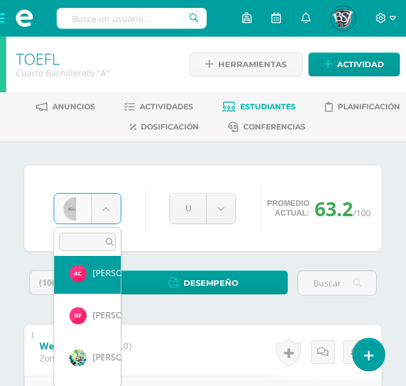
scroll to position [342, 0]
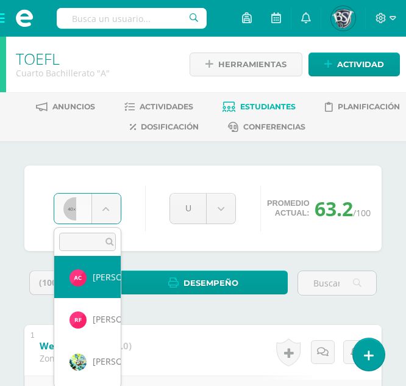
select select "1340"
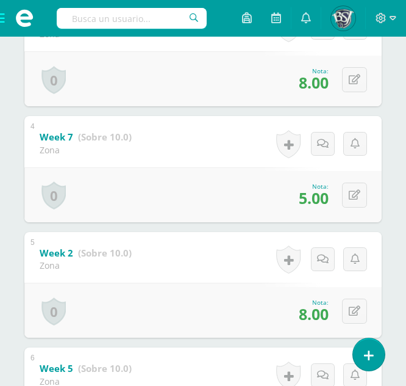
scroll to position [555, 0]
click at [359, 194] on icon at bounding box center [355, 195] width 12 height 10
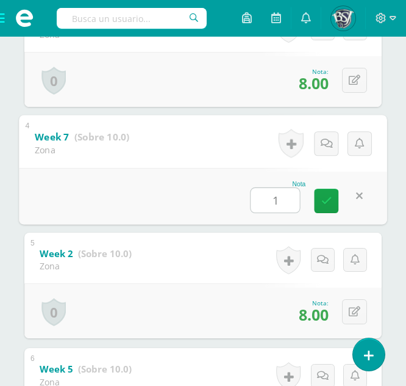
type input "10"
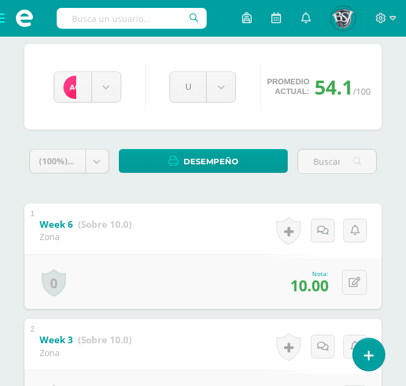
scroll to position [0, 0]
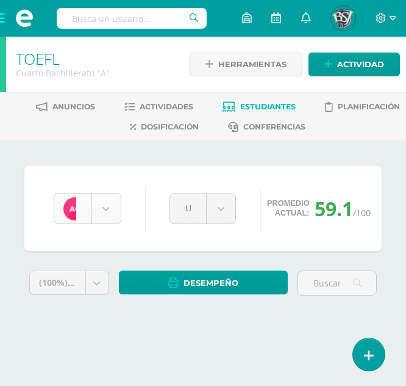
click at [96, 210] on body "Estudiantes Disciplina Asistencia Mis cursos Archivos Soporte Ayuda Reportar un…" at bounding box center [203, 174] width 406 height 349
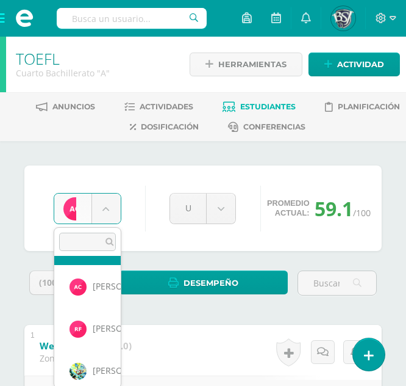
scroll to position [334, 0]
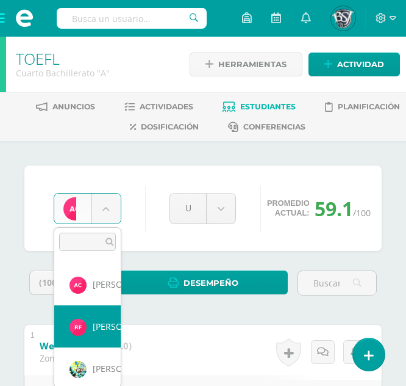
select select "1341"
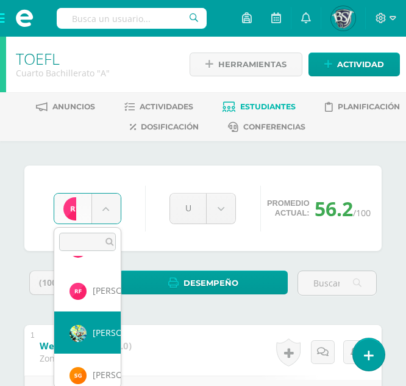
scroll to position [378, 0]
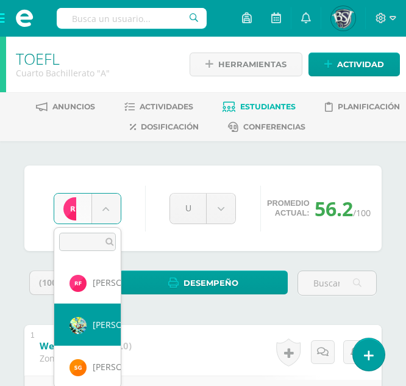
select select "565"
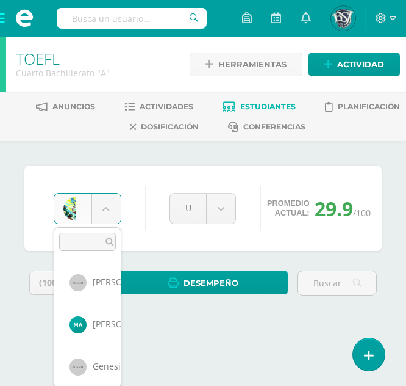
click at [104, 210] on body "Estudiantes Disciplina Asistencia Mis cursos Archivos Soporte Ayuda Reportar un…" at bounding box center [203, 174] width 406 height 349
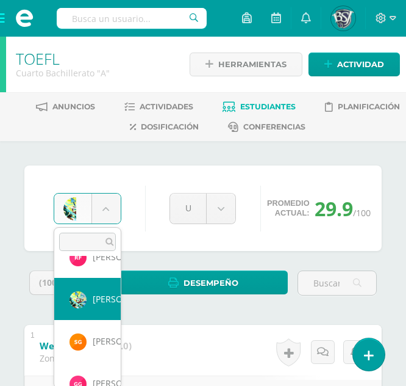
scroll to position [420, 0]
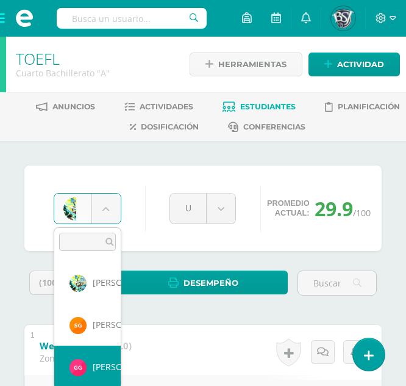
select select "1371"
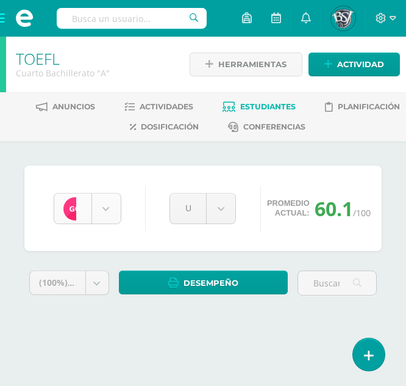
click at [102, 215] on body "Estudiantes Disciplina Asistencia Mis cursos Archivos Soporte Ayuda Reportar un…" at bounding box center [203, 174] width 406 height 349
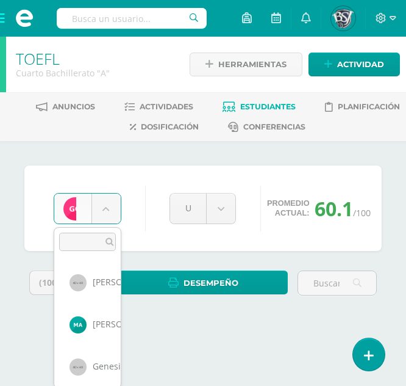
scroll to position [420, 0]
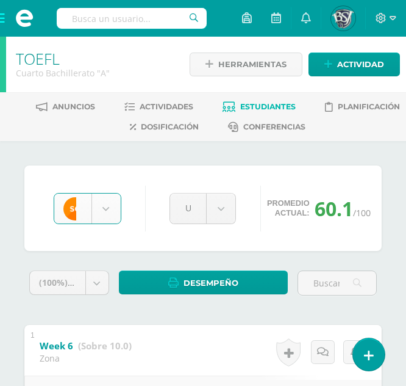
select select "1058"
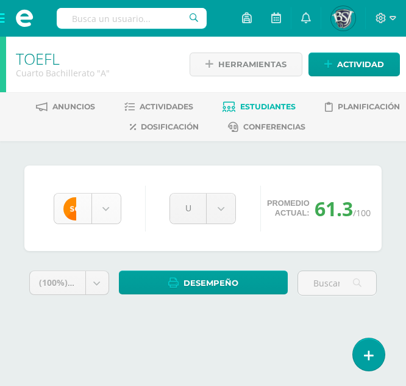
click at [98, 200] on body "Estudiantes Disciplina Asistencia Mis cursos Archivos Soporte Ayuda Reportar un…" at bounding box center [203, 174] width 406 height 349
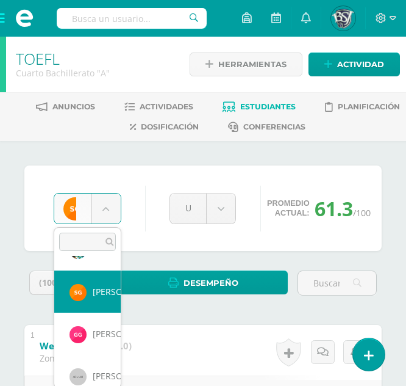
scroll to position [455, 0]
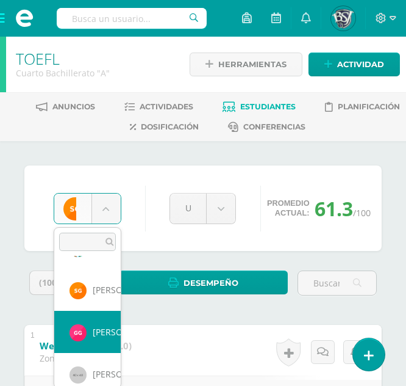
select select "1371"
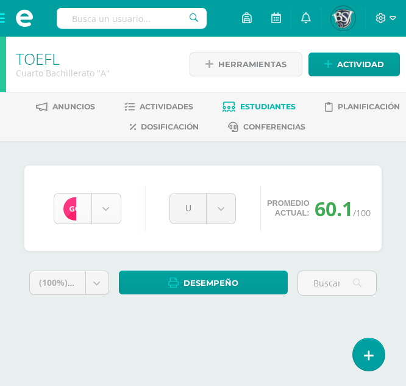
click at [115, 210] on body "Estudiantes Disciplina Asistencia Mis cursos Archivos Soporte Ayuda Reportar un…" at bounding box center [203, 174] width 406 height 349
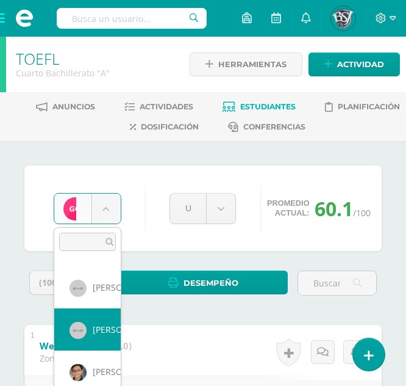
scroll to position [547, 0]
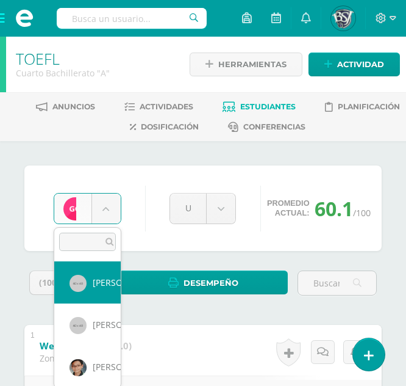
select select "590"
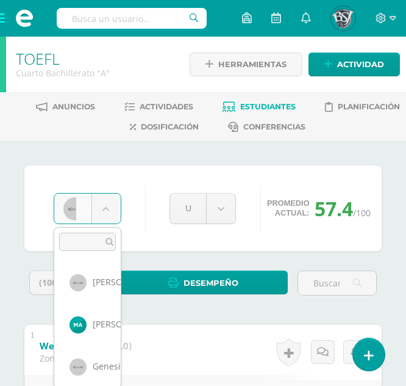
scroll to position [462, 0]
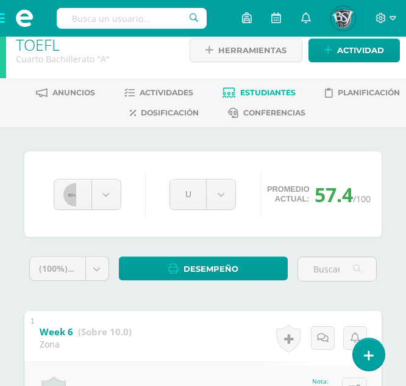
scroll to position [0, 0]
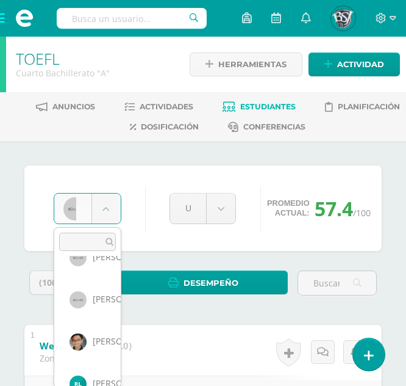
scroll to position [575, 0]
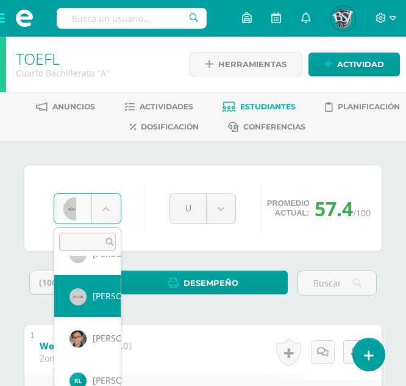
select select "527"
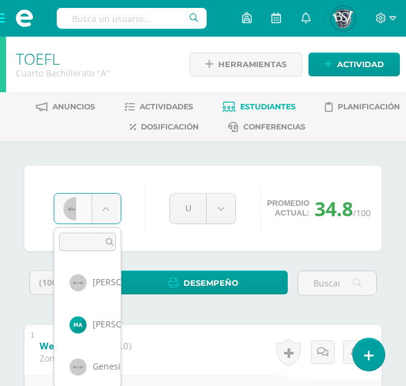
scroll to position [505, 0]
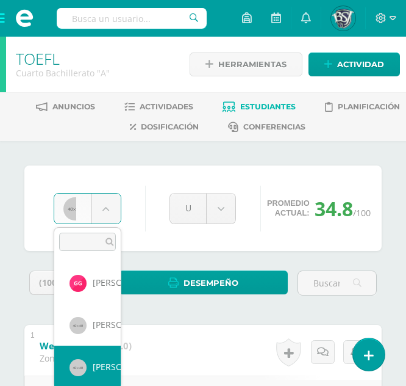
scroll to position [468, 0]
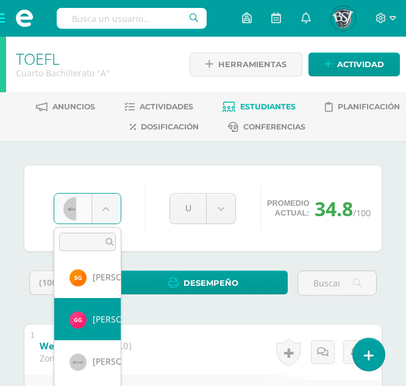
select select "1371"
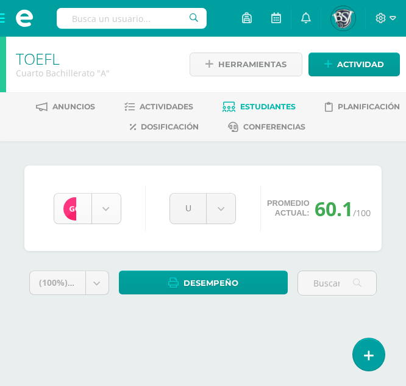
click at [103, 206] on body "Estudiantes Disciplina Asistencia Mis cursos Archivos Soporte Ayuda Reportar un…" at bounding box center [203, 174] width 406 height 349
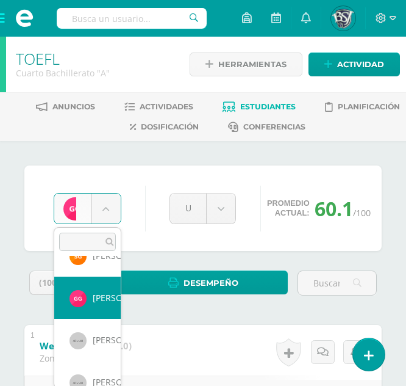
scroll to position [490, 0]
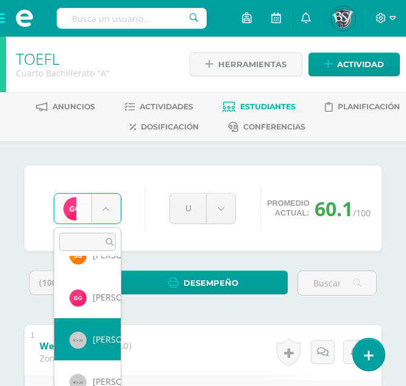
select select "590"
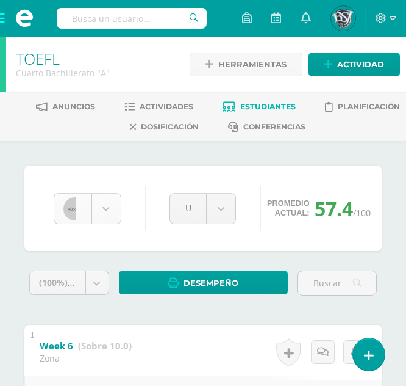
scroll to position [462, 0]
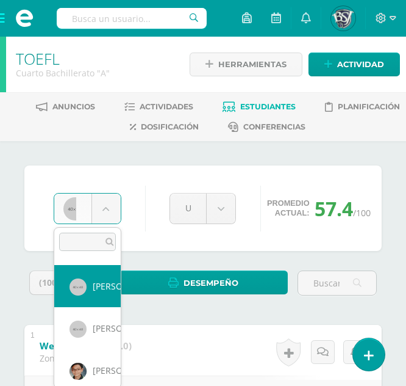
scroll to position [547, 0]
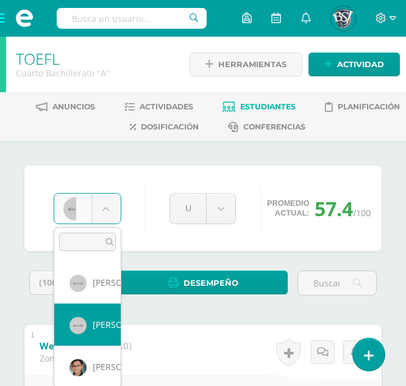
select select "527"
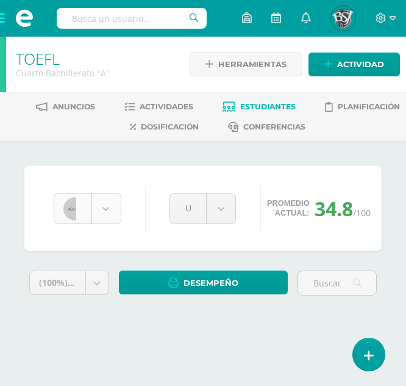
click at [97, 215] on body "Estudiantes Disciplina Asistencia Mis cursos Archivos Soporte Ayuda Reportar un…" at bounding box center [203, 174] width 406 height 349
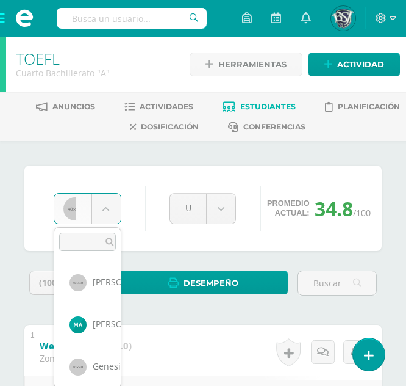
scroll to position [505, 0]
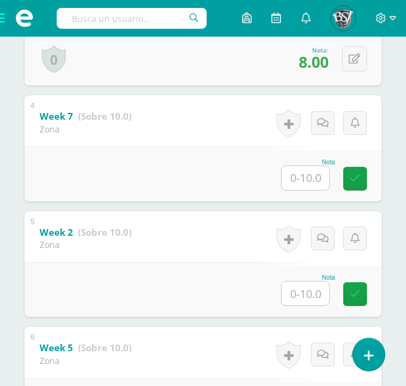
scroll to position [577, 0]
click at [290, 178] on input "text" at bounding box center [306, 177] width 48 height 24
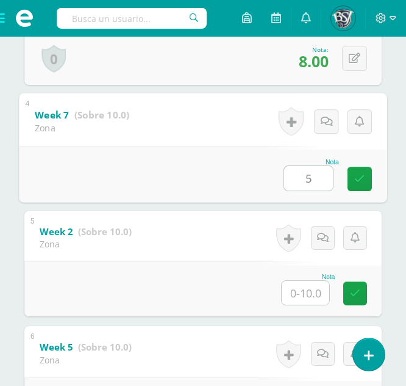
type input "5"
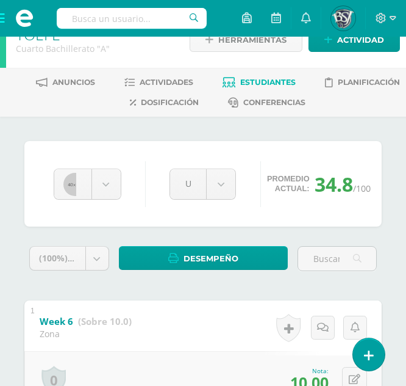
scroll to position [0, 0]
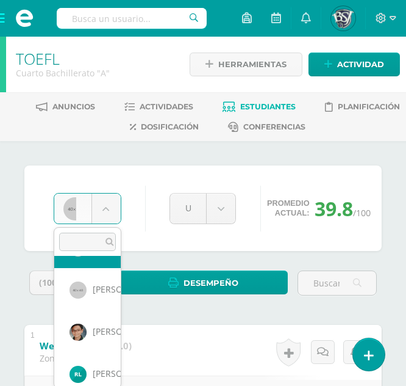
scroll to position [583, 0]
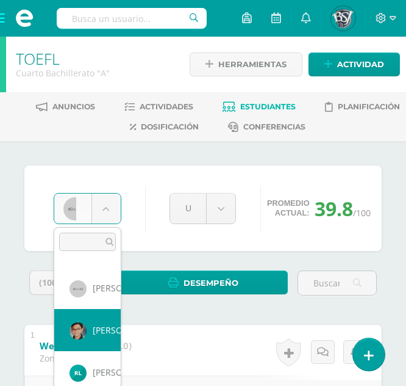
select select "599"
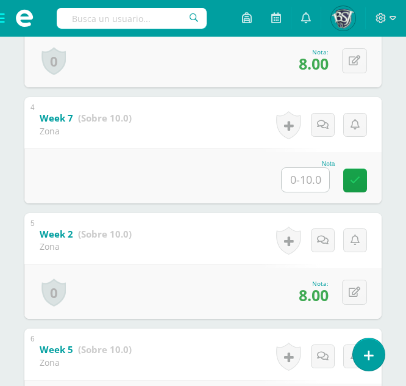
scroll to position [575, 0]
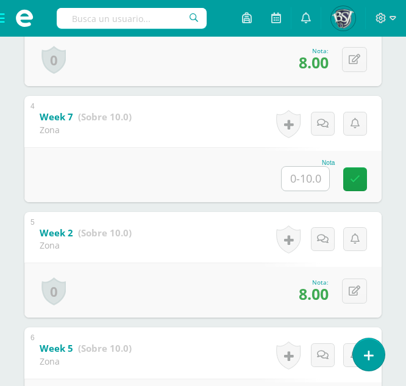
click at [301, 175] on input "text" at bounding box center [306, 179] width 48 height 24
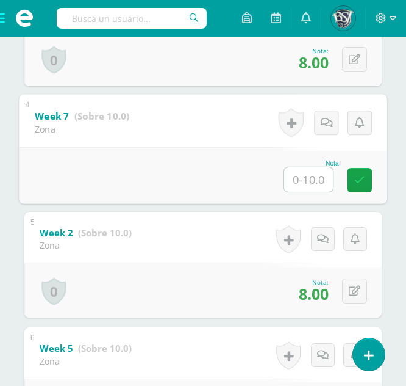
type input "5"
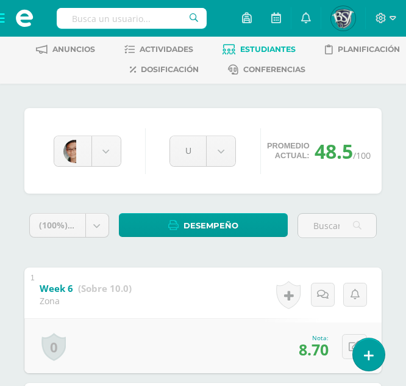
scroll to position [36, 0]
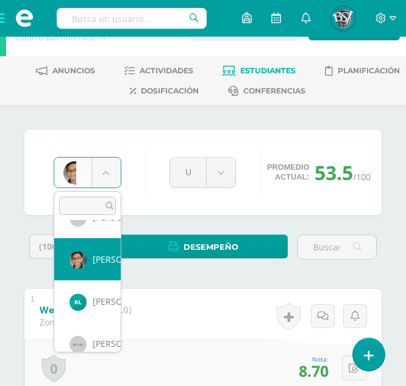
scroll to position [622, 0]
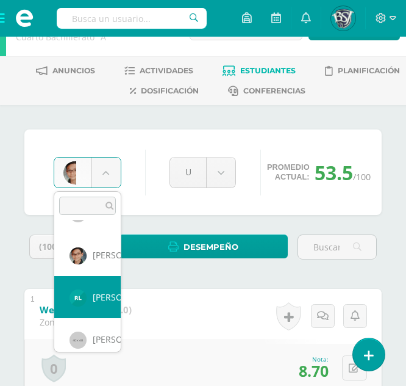
select select "1342"
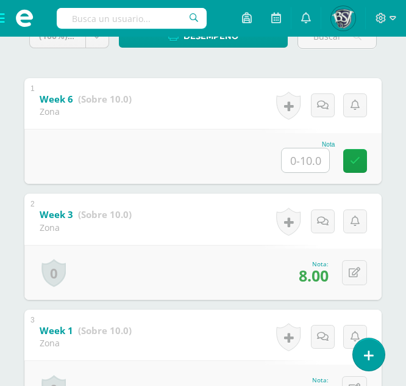
scroll to position [247, 0]
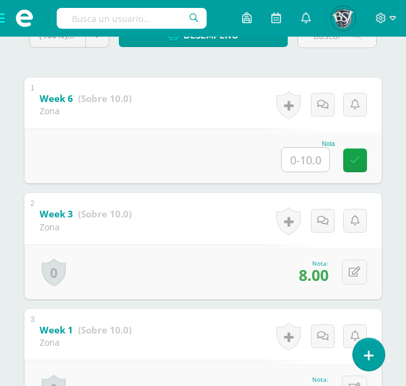
click at [292, 159] on input "text" at bounding box center [306, 160] width 48 height 24
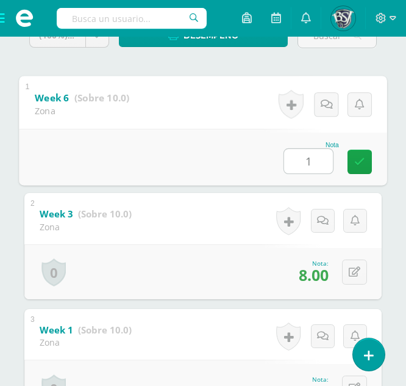
type input "10"
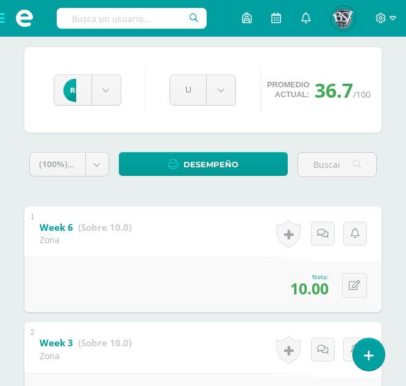
scroll to position [117, 0]
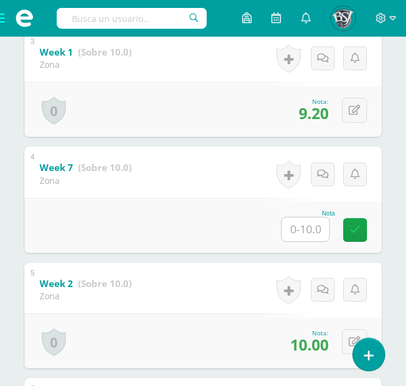
scroll to position [525, 0]
click at [179, 300] on div "5 Week 2 (Sobre 10.0) Zona Nota 10.00 0 Logros Logros obtenidos" at bounding box center [203, 315] width 358 height 106
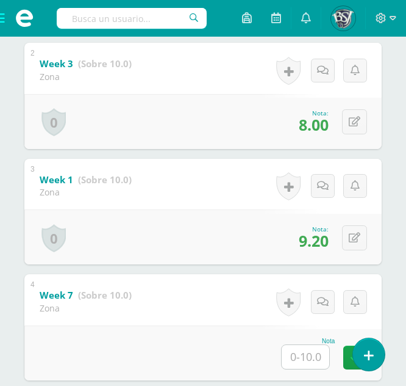
scroll to position [240, 0]
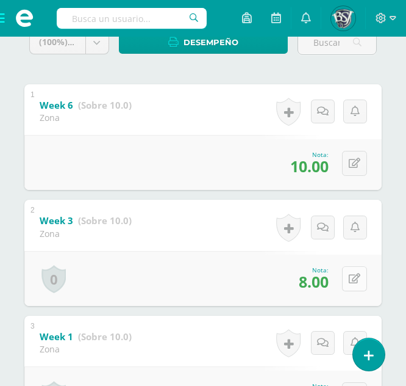
click at [350, 269] on button at bounding box center [354, 278] width 25 height 25
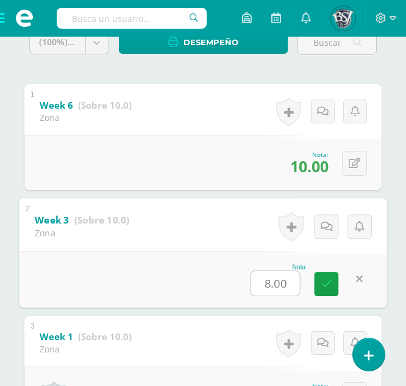
click at [289, 285] on input "8.00" at bounding box center [275, 283] width 49 height 24
type input "8.2"
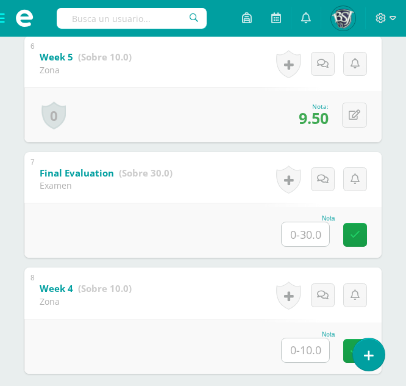
scroll to position [868, 0]
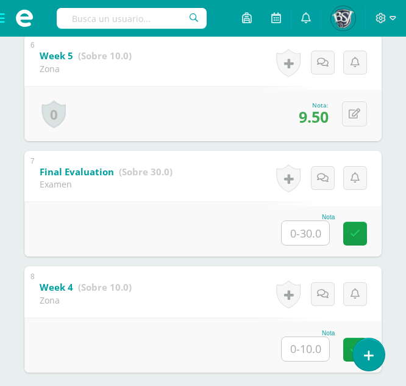
click at [297, 341] on input "text" at bounding box center [306, 349] width 48 height 24
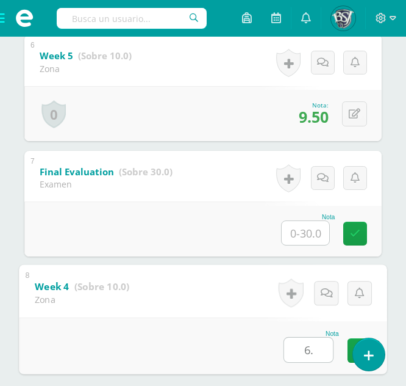
type input "6.5"
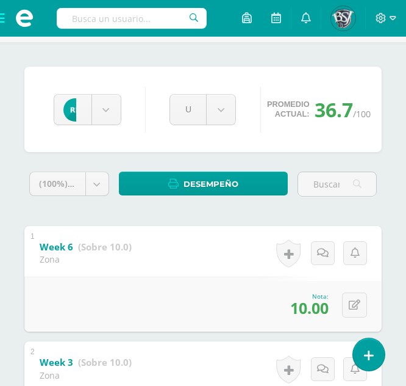
scroll to position [0, 0]
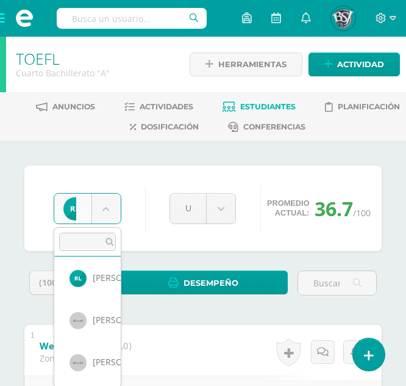
scroll to position [680, 0]
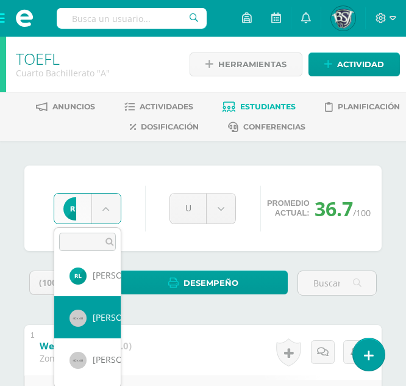
select select "561"
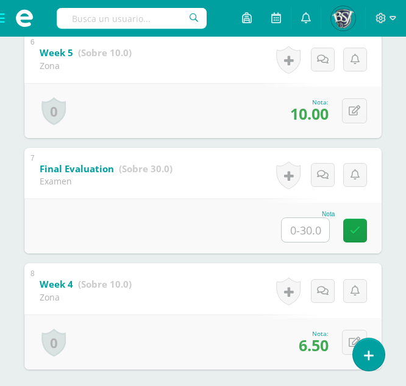
scroll to position [935, 0]
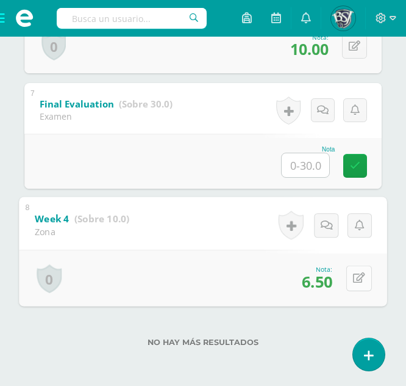
click at [358, 279] on icon at bounding box center [359, 278] width 12 height 10
type input "10"
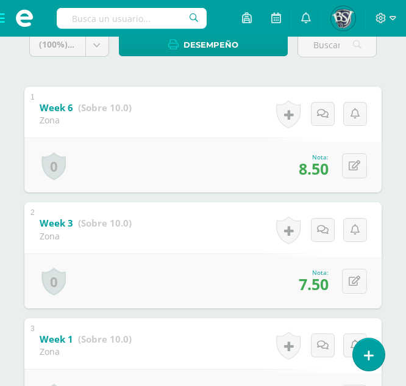
scroll to position [233, 0]
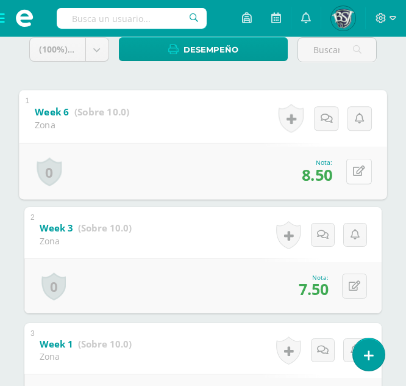
click at [357, 174] on icon at bounding box center [359, 171] width 12 height 10
type input "10"
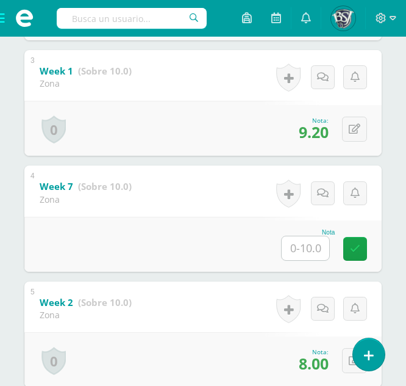
scroll to position [506, 0]
click at [315, 242] on input "text" at bounding box center [306, 247] width 48 height 24
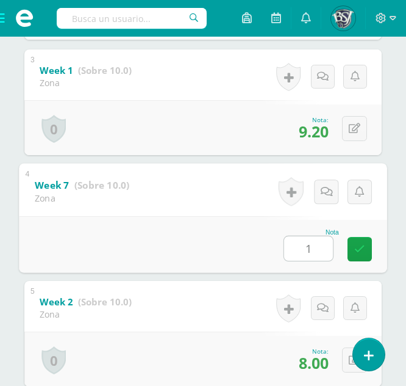
type input "10"
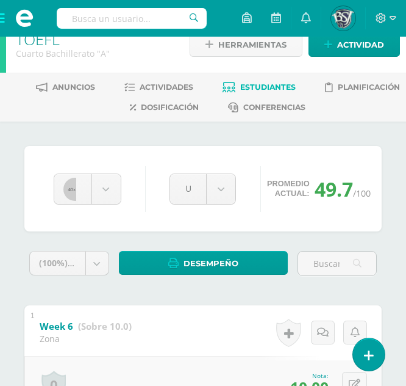
scroll to position [0, 0]
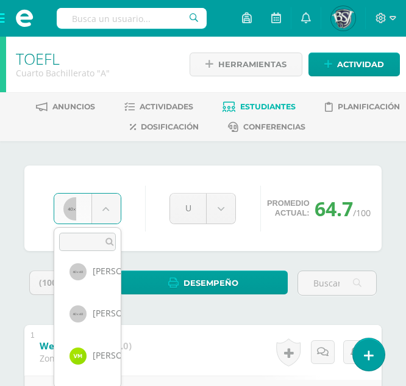
scroll to position [730, 0]
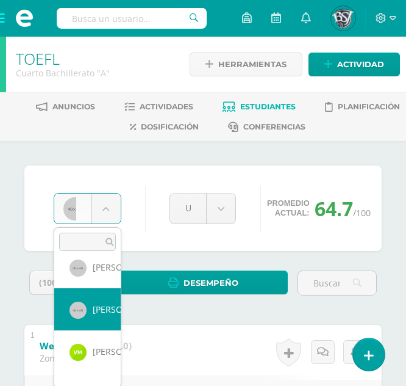
select select "586"
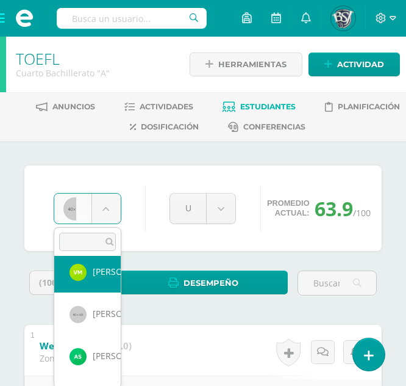
scroll to position [805, 0]
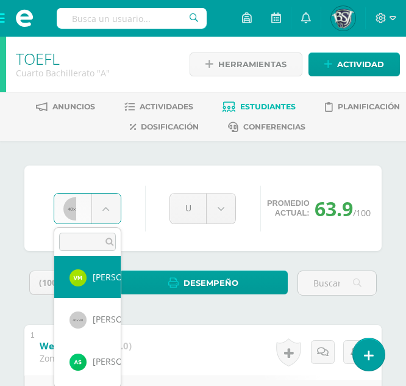
select select "1060"
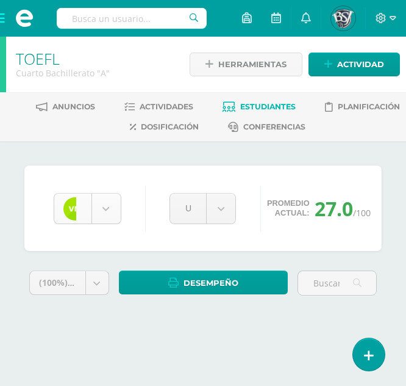
click at [99, 206] on body "Estudiantes Disciplina Asistencia Mis cursos Archivos Soporte Ayuda Reportar un…" at bounding box center [203, 174] width 406 height 349
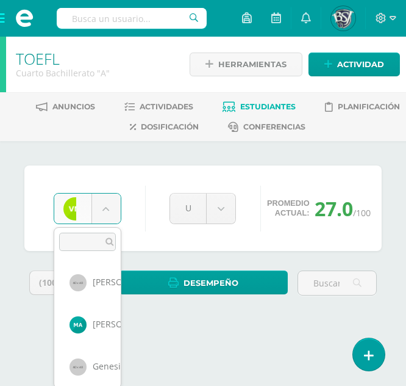
scroll to position [715, 0]
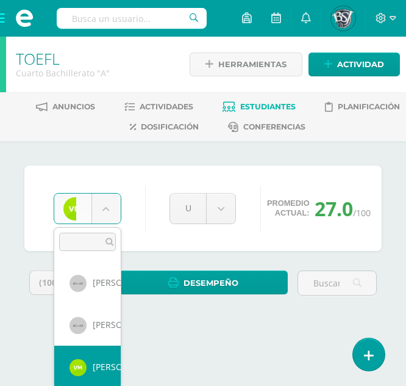
click at [149, 178] on body "Estudiantes Disciplina Asistencia Mis cursos Archivos Soporte Ayuda Reportar un…" at bounding box center [203, 174] width 406 height 349
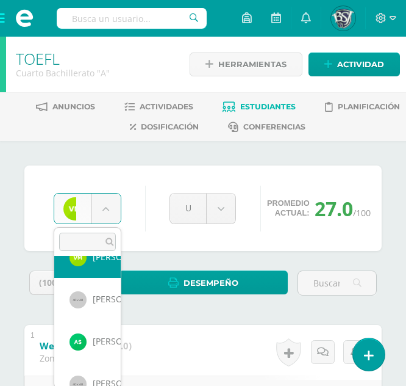
scroll to position [825, 0]
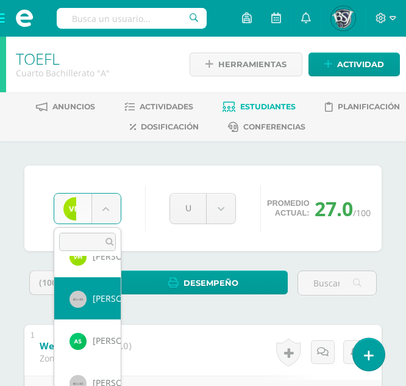
select select "598"
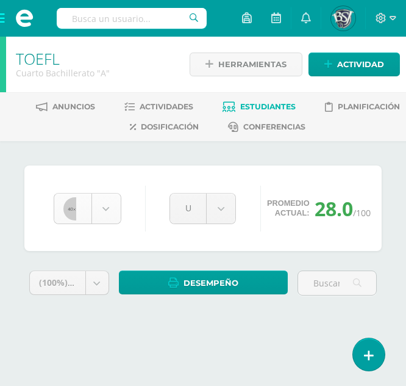
click at [107, 216] on body "Estudiantes Disciplina Asistencia Mis cursos Archivos Soporte Ayuda Reportar un…" at bounding box center [203, 174] width 406 height 349
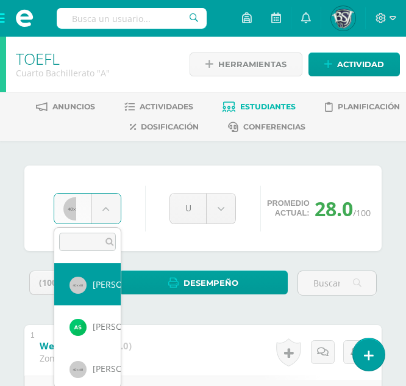
scroll to position [841, 0]
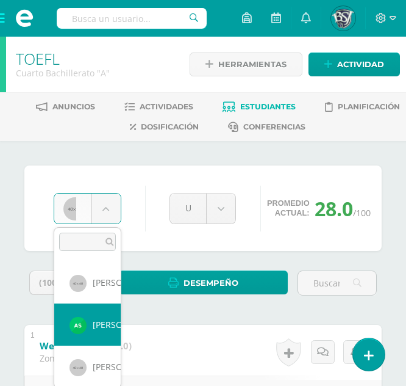
select select "1343"
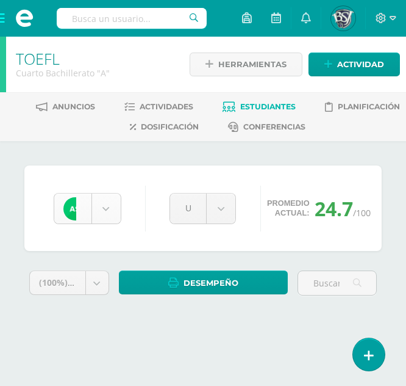
click at [109, 210] on body "Estudiantes Disciplina Asistencia Mis cursos Archivos Soporte Ayuda Reportar un…" at bounding box center [203, 174] width 406 height 349
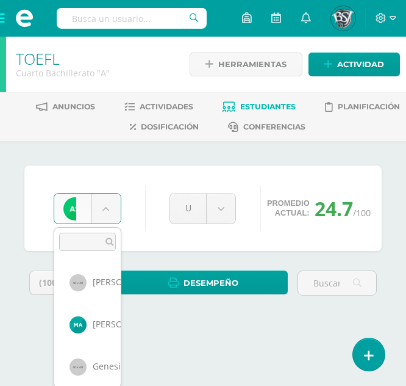
scroll to position [799, 0]
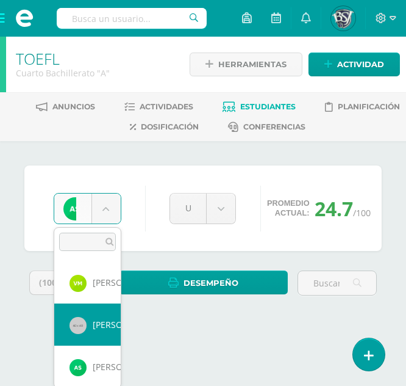
select select "598"
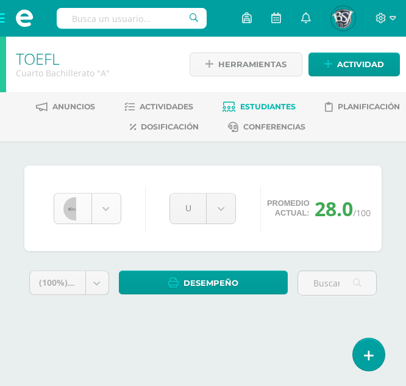
click at [97, 210] on body "Estudiantes Disciplina Asistencia Mis cursos Archivos Soporte Ayuda Reportar un…" at bounding box center [203, 174] width 406 height 349
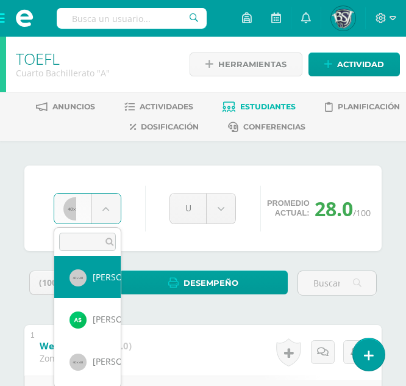
scroll to position [850, 0]
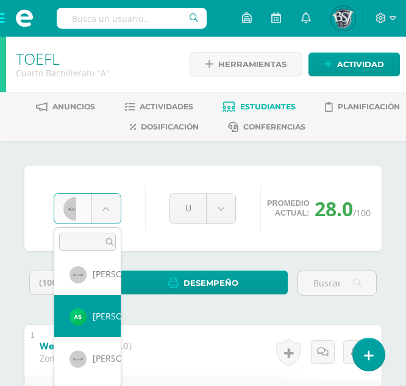
select select "1343"
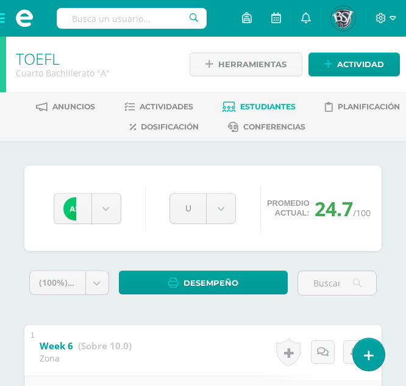
click at [119, 181] on div "Adriana Salazar Mario Albizures Marco Arreaga Genesis Barrios Andres Bautista V…" at bounding box center [203, 207] width 358 height 85
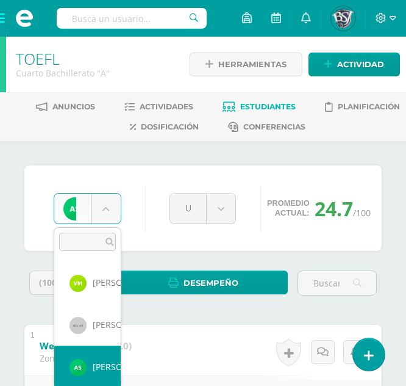
scroll to position [763, 0]
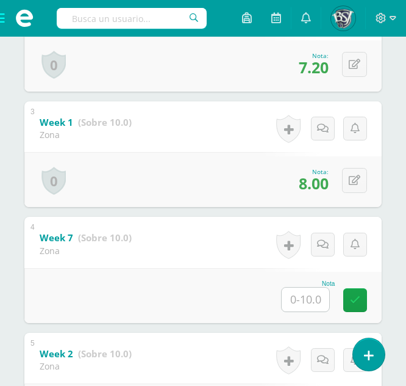
scroll to position [473, 0]
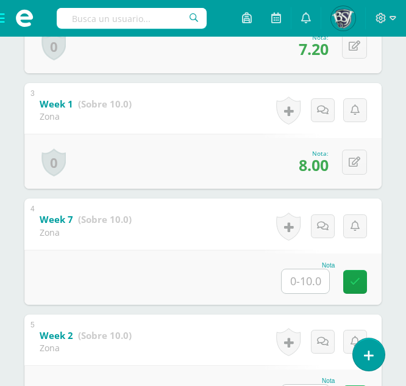
click at [300, 289] on input "text" at bounding box center [306, 281] width 48 height 24
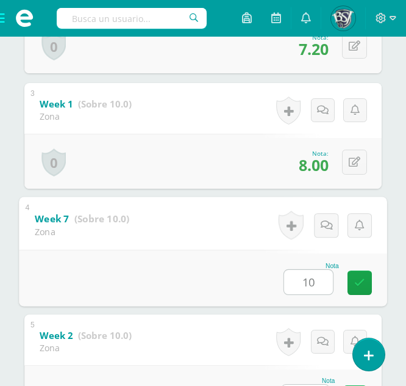
type input "10"
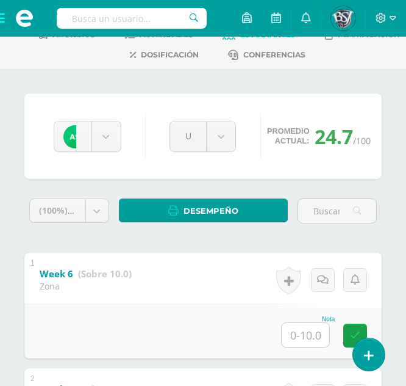
scroll to position [0, 0]
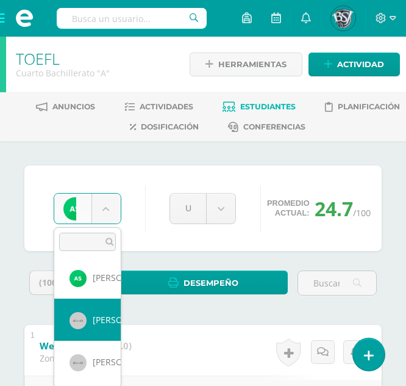
select select "568"
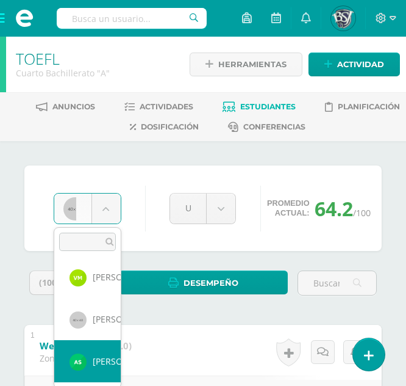
scroll to position [888, 0]
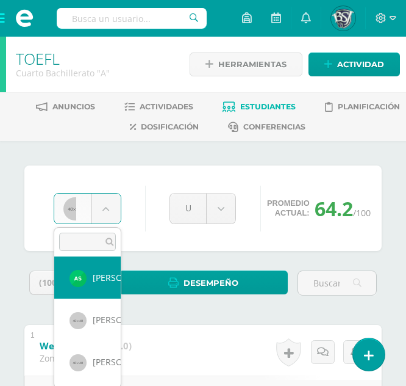
select select "588"
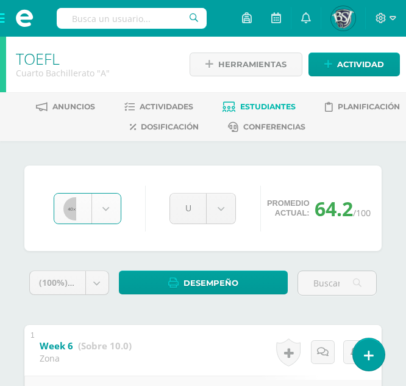
drag, startPoint x: 97, startPoint y: 366, endPoint x: 35, endPoint y: 237, distance: 143.0
click at [35, 237] on div "Vania Zuñiga Mario Albizures Marco Arreaga Genesis Barrios Andres Bautista Vale…" at bounding box center [203, 207] width 358 height 85
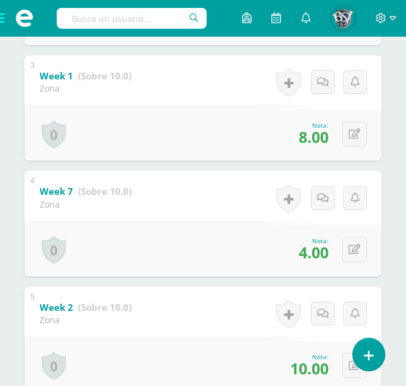
scroll to position [503, 0]
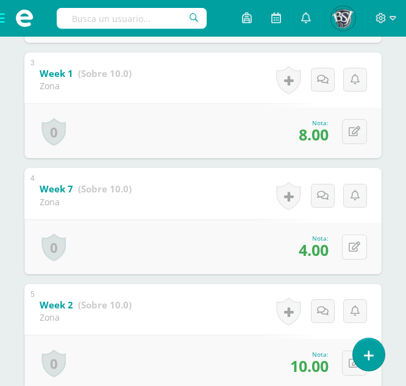
click at [357, 253] on button at bounding box center [354, 246] width 25 height 25
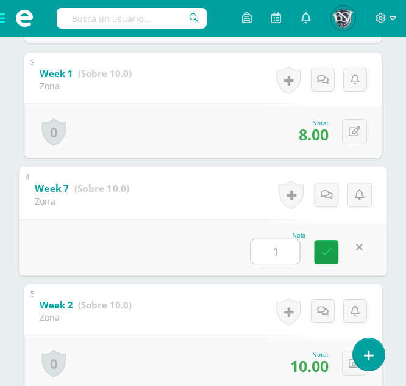
type input "10"
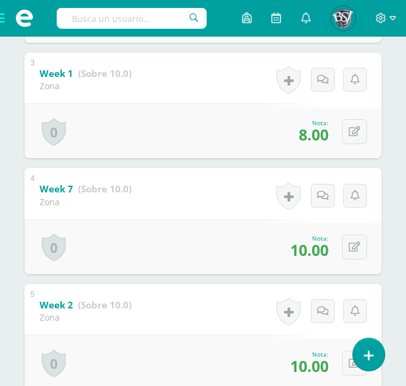
scroll to position [0, 0]
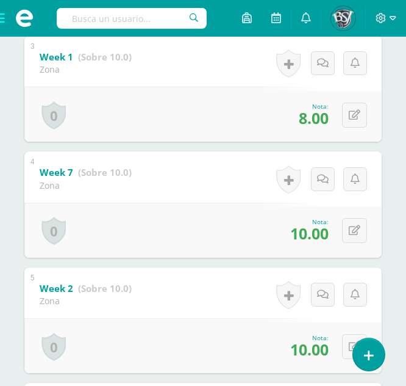
scroll to position [519, 0]
click at [361, 229] on button at bounding box center [354, 230] width 25 height 25
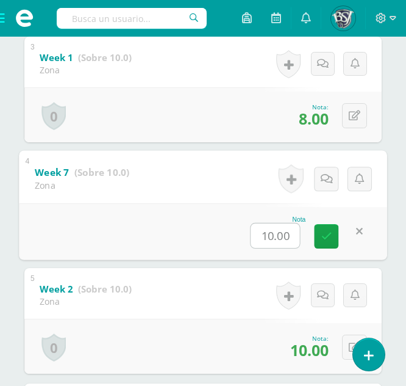
type input "9"
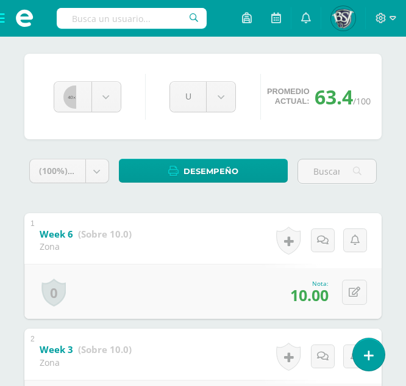
scroll to position [0, 0]
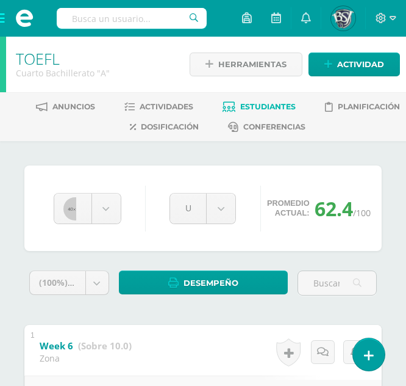
click at [261, 104] on span "Estudiantes" at bounding box center [268, 106] width 56 height 9
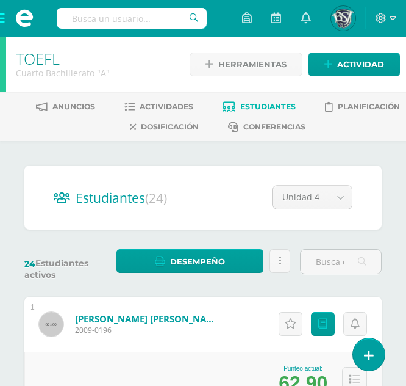
click at [7, 22] on span at bounding box center [24, 18] width 49 height 37
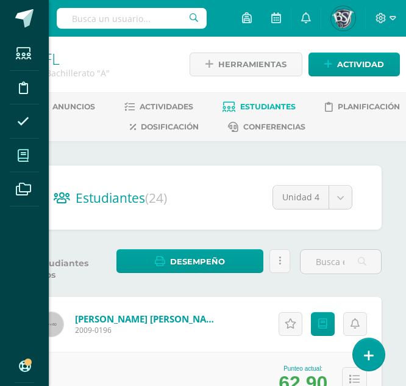
click at [37, 165] on span at bounding box center [23, 155] width 27 height 27
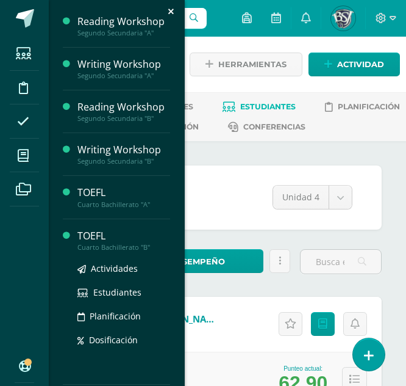
click at [110, 244] on div "Cuarto Bachillerato "B"" at bounding box center [123, 247] width 93 height 9
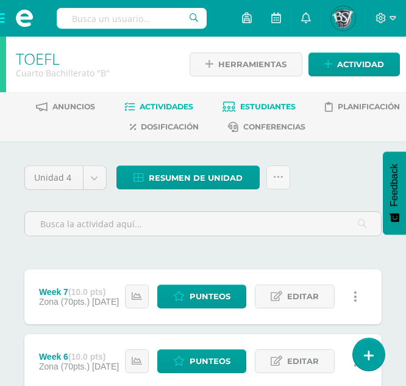
click at [258, 108] on span "Estudiantes" at bounding box center [268, 106] width 56 height 9
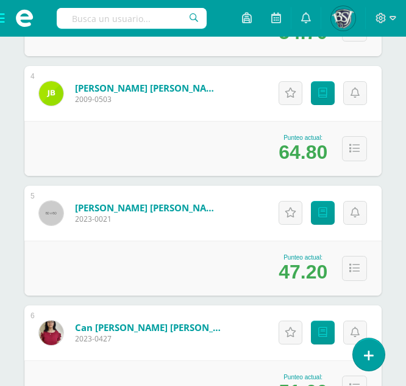
scroll to position [733, 0]
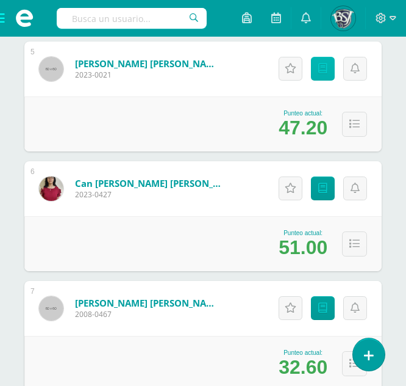
click at [329, 71] on link "Punteos" at bounding box center [323, 69] width 24 height 24
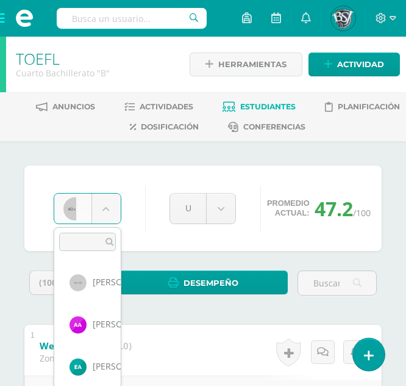
scroll to position [84, 0]
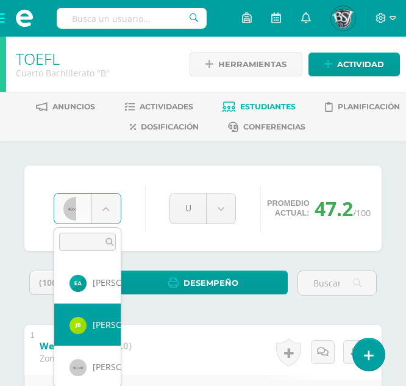
select select "1063"
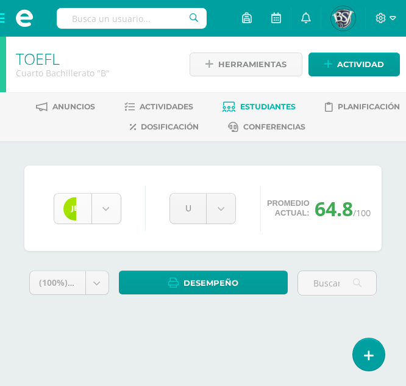
click at [96, 210] on body "Estudiantes Disciplina Asistencia Mis cursos Archivos Soporte Ayuda Reportar un…" at bounding box center [203, 174] width 406 height 349
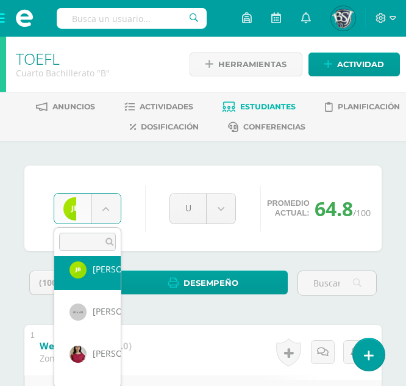
scroll to position [142, 0]
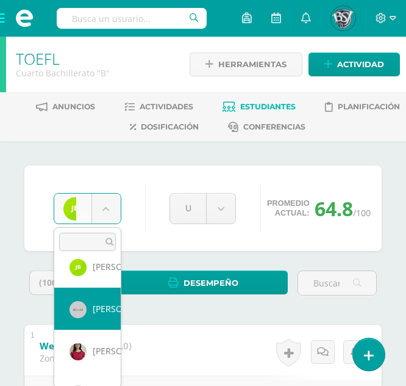
select select "596"
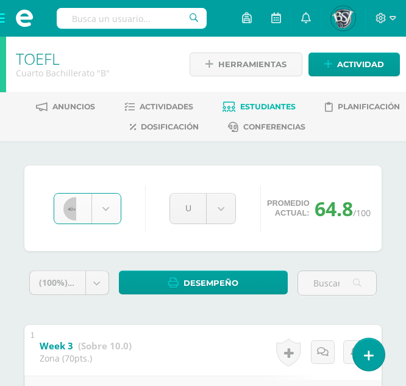
scroll to position [31, 0]
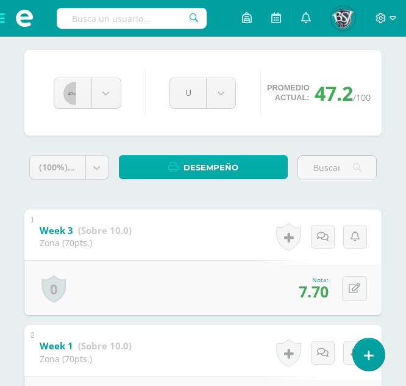
scroll to position [118, 0]
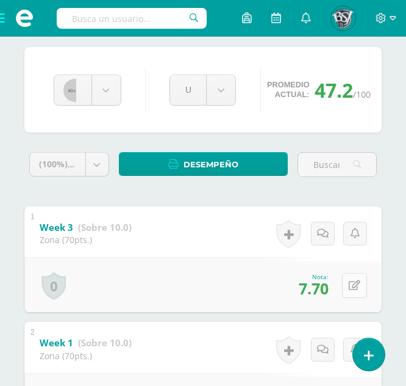
click at [350, 281] on icon at bounding box center [355, 285] width 12 height 10
click at [209, 261] on div "Nota 7.70" at bounding box center [203, 284] width 358 height 55
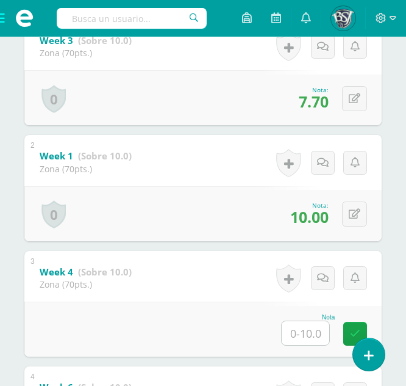
scroll to position [311, 0]
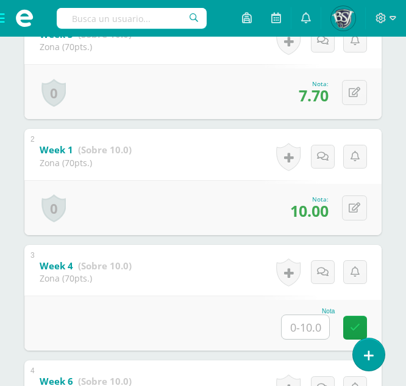
click at [300, 324] on input "text" at bounding box center [306, 327] width 48 height 24
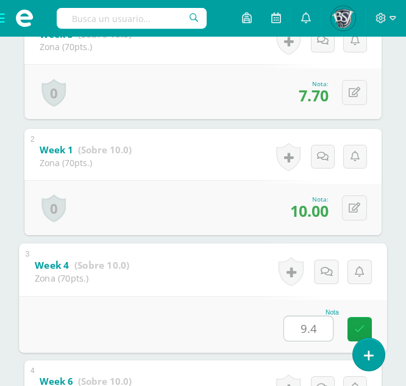
type input "9.4"
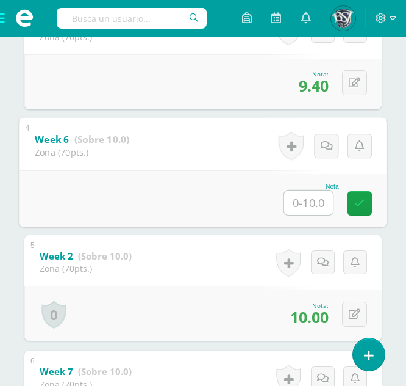
scroll to position [551, 0]
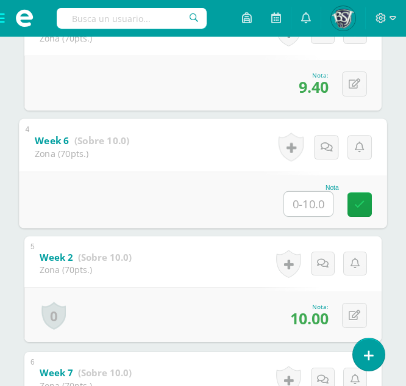
click at [312, 205] on input "text" at bounding box center [308, 204] width 49 height 24
click at [364, 196] on button at bounding box center [360, 200] width 26 height 26
type input "10"
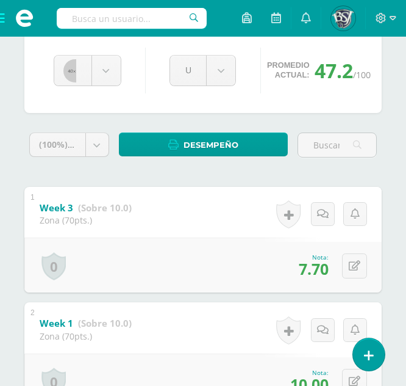
scroll to position [0, 0]
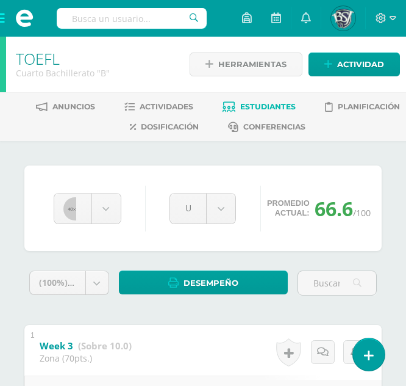
click at [276, 105] on span "Estudiantes" at bounding box center [268, 106] width 56 height 9
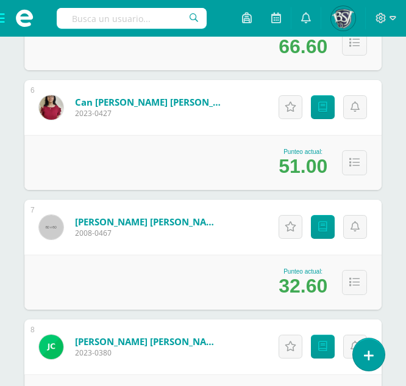
scroll to position [813, 0]
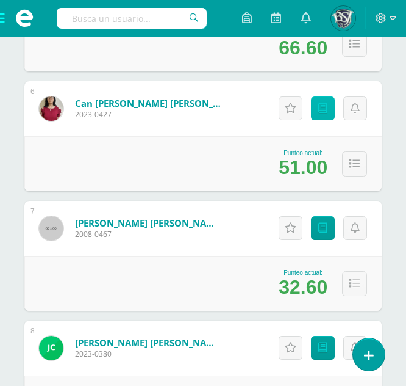
click at [320, 115] on link "Punteos" at bounding box center [323, 108] width 24 height 24
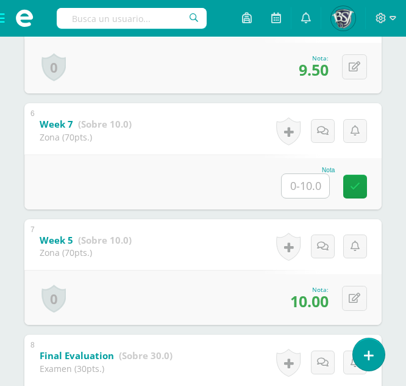
scroll to position [802, 0]
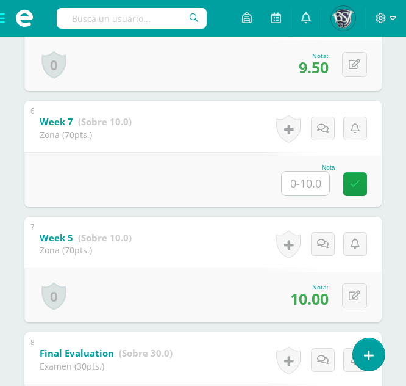
click at [301, 182] on input "text" at bounding box center [306, 183] width 48 height 24
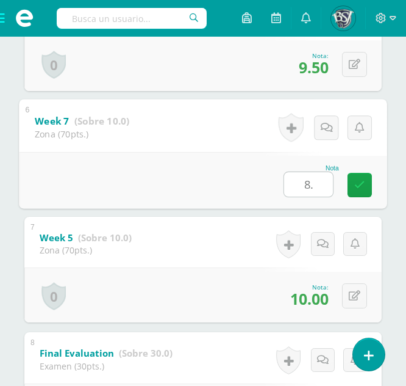
type input "8.3"
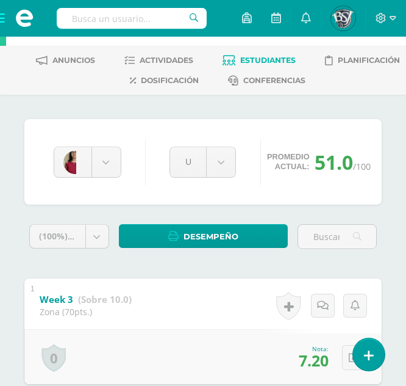
scroll to position [41, 0]
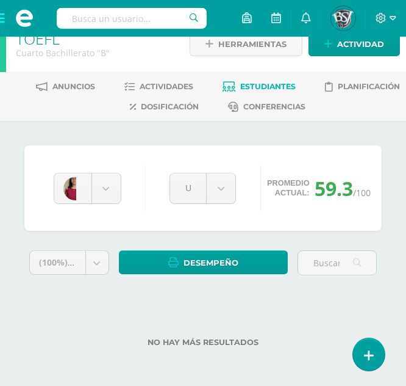
scroll to position [20, 0]
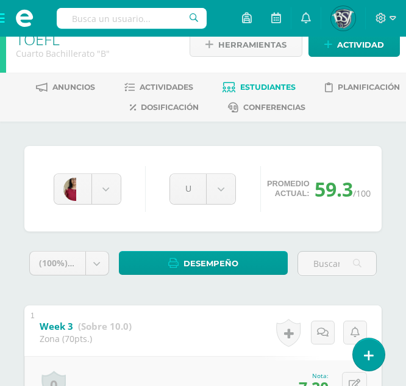
click at [278, 79] on link "Estudiantes" at bounding box center [259, 87] width 73 height 20
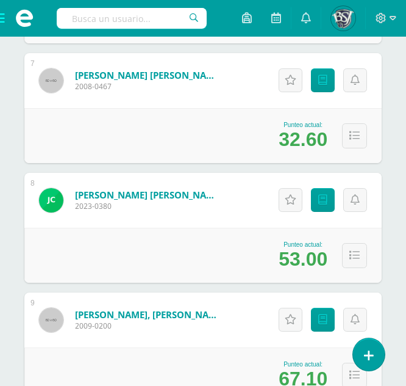
scroll to position [960, 0]
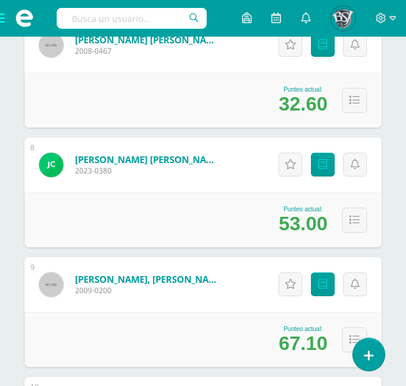
scroll to position [936, 0]
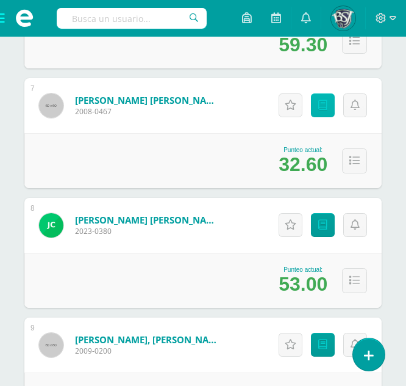
click at [329, 104] on link "Punteos" at bounding box center [323, 105] width 24 height 24
